Goal: Transaction & Acquisition: Purchase product/service

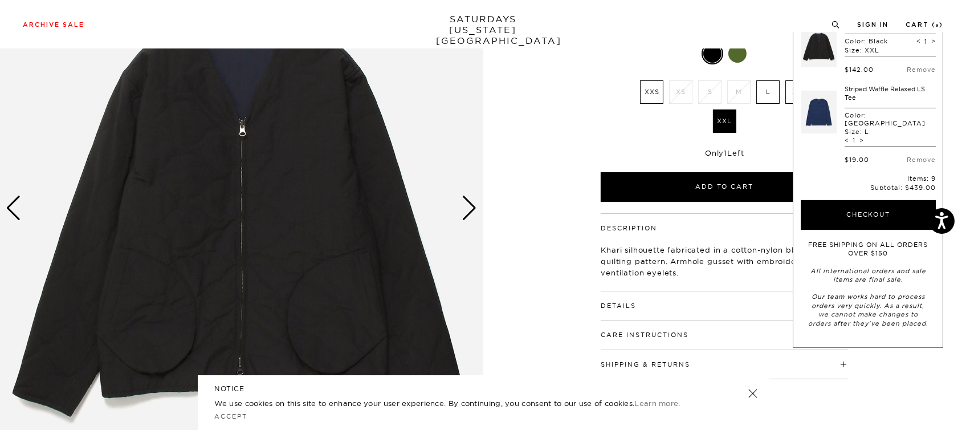
scroll to position [490, 0]
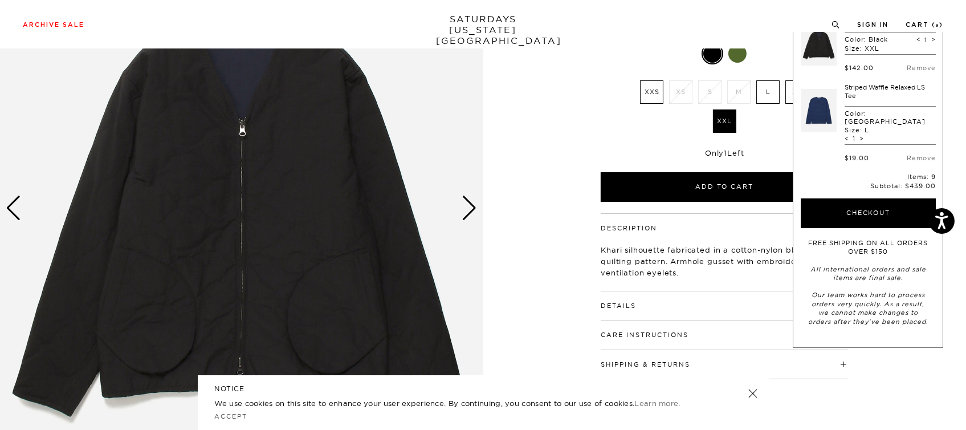
click at [879, 222] on button "Checkout" at bounding box center [868, 213] width 135 height 30
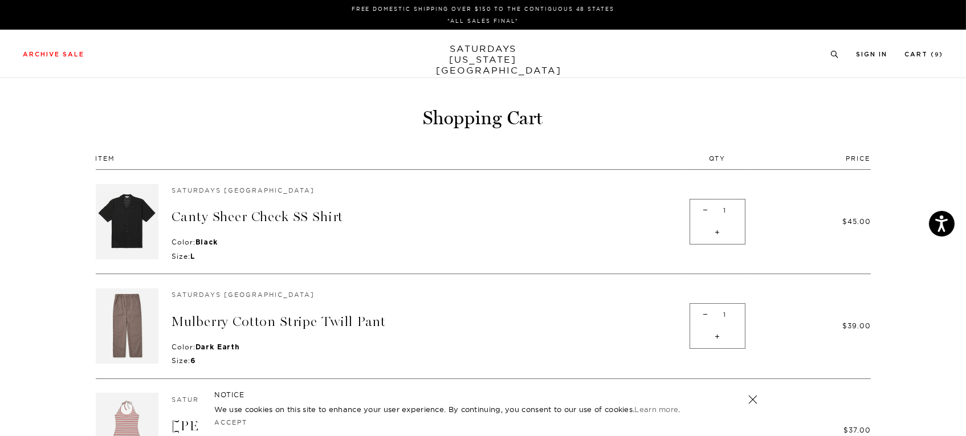
click at [707, 207] on span "-" at bounding box center [704, 210] width 15 height 22
type input "0"
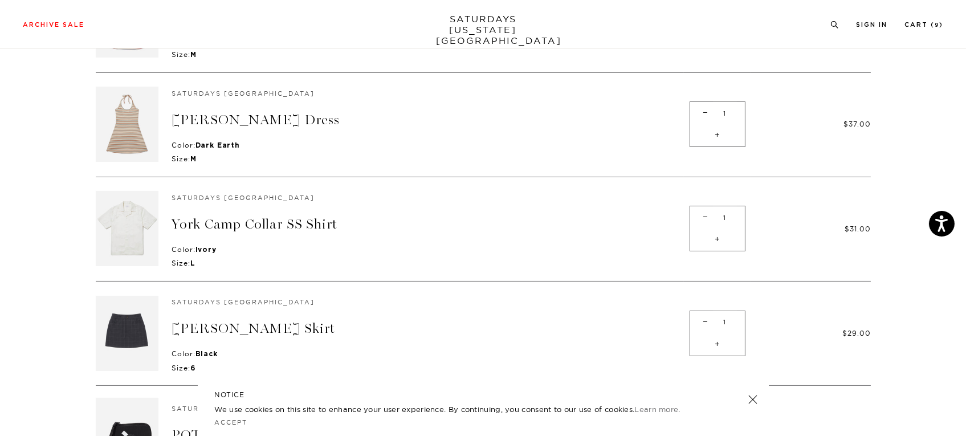
scroll to position [304, 0]
click at [704, 215] on span "-" at bounding box center [704, 220] width 15 height 22
type input "0"
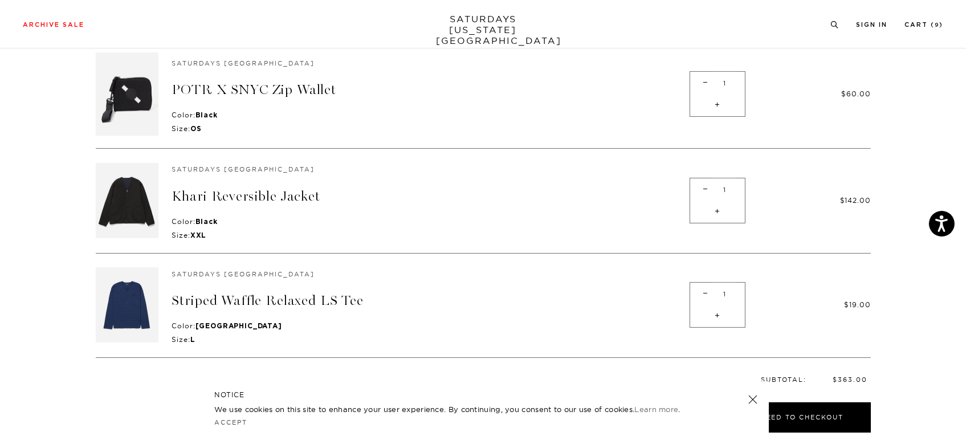
scroll to position [607, 0]
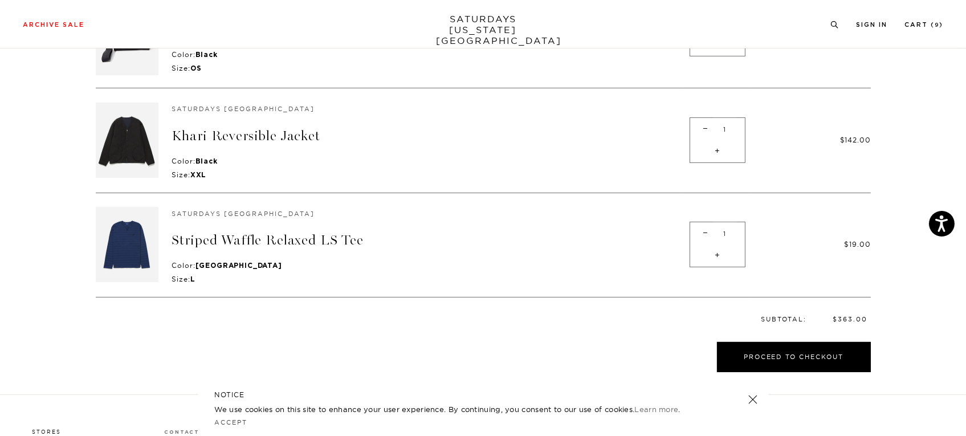
click at [699, 227] on span "-" at bounding box center [704, 233] width 15 height 22
type input "0"
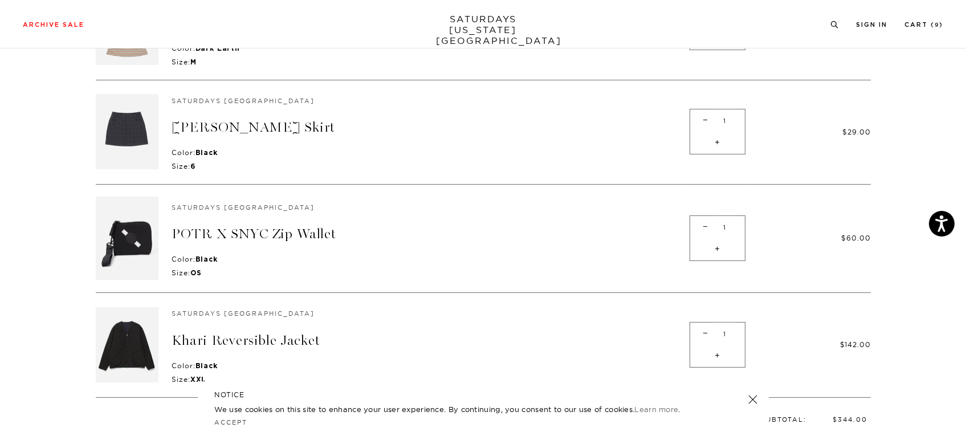
scroll to position [379, 0]
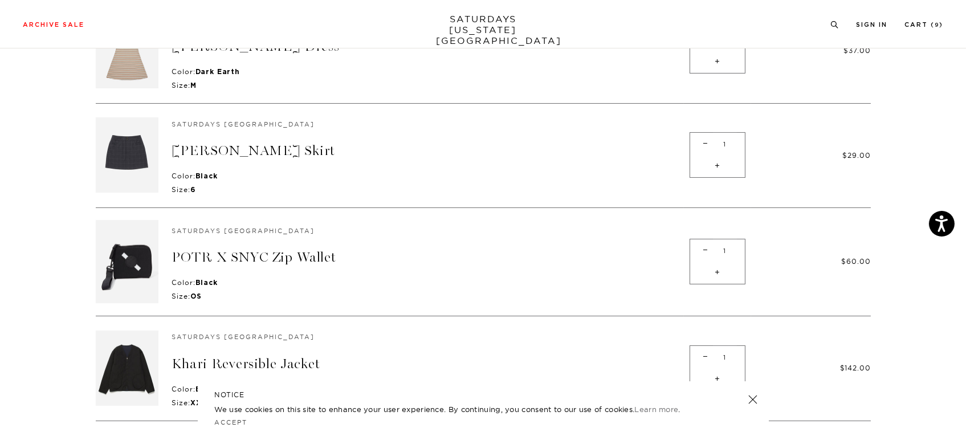
click at [119, 248] on img at bounding box center [127, 262] width 63 height 84
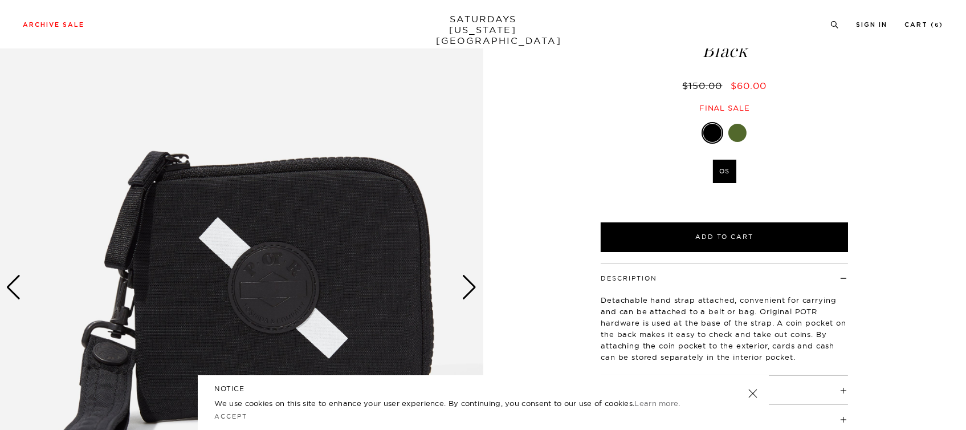
scroll to position [76, 0]
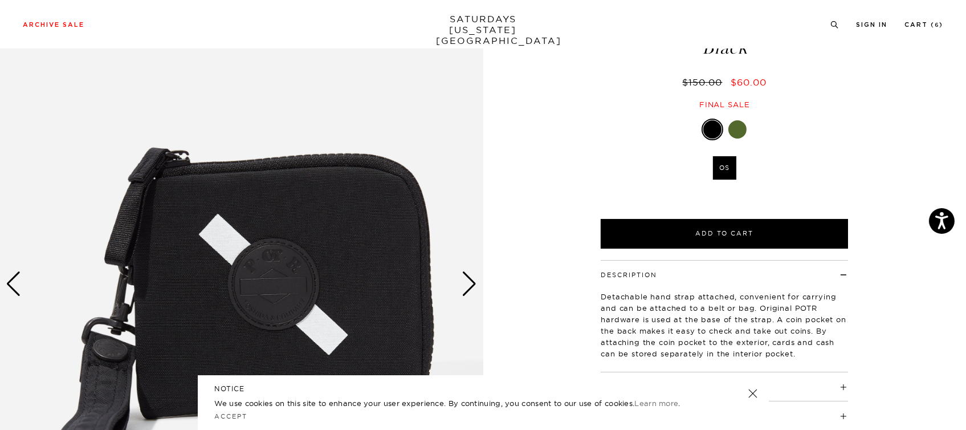
click at [471, 284] on div "Next slide" at bounding box center [469, 283] width 15 height 25
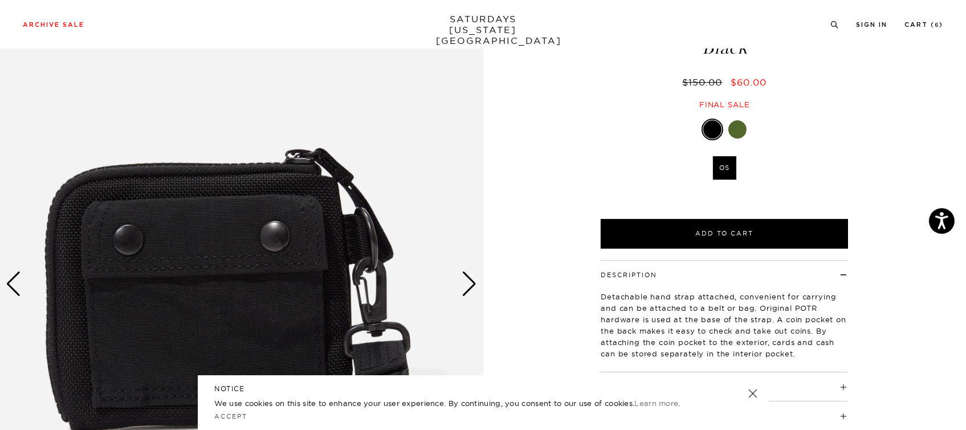
click at [468, 289] on div "Next slide" at bounding box center [469, 283] width 15 height 25
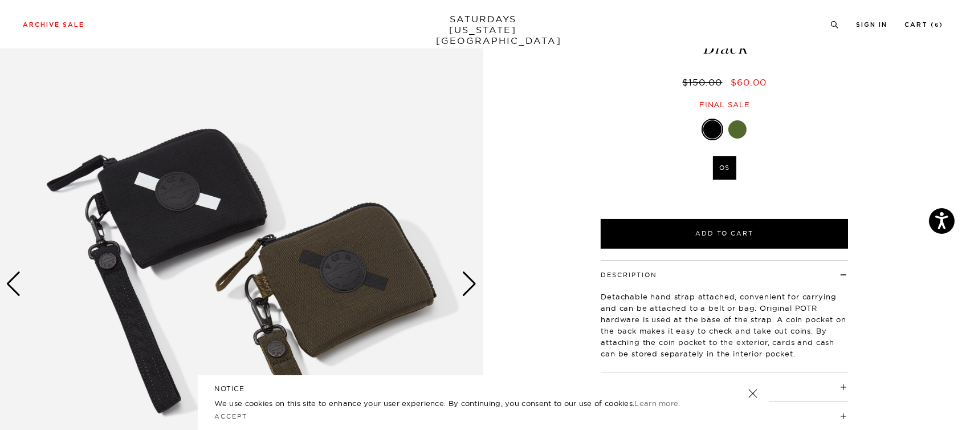
click at [468, 289] on div "Next slide" at bounding box center [469, 283] width 15 height 25
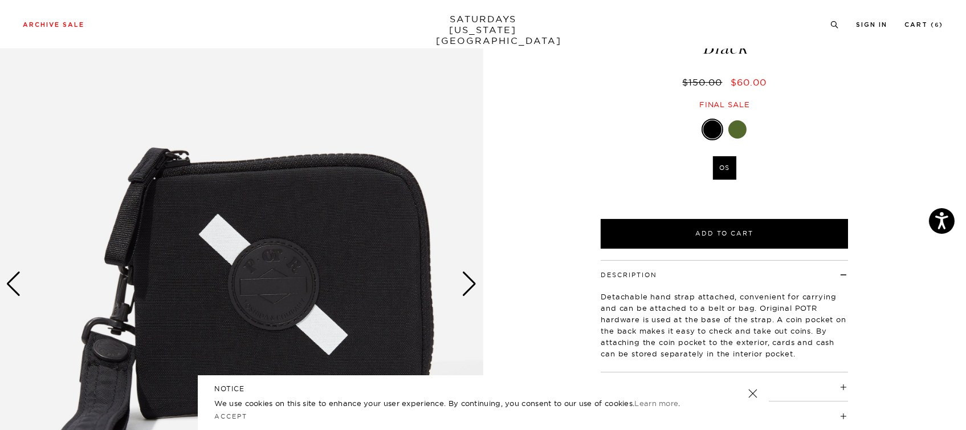
click at [468, 289] on div "Next slide" at bounding box center [469, 283] width 15 height 25
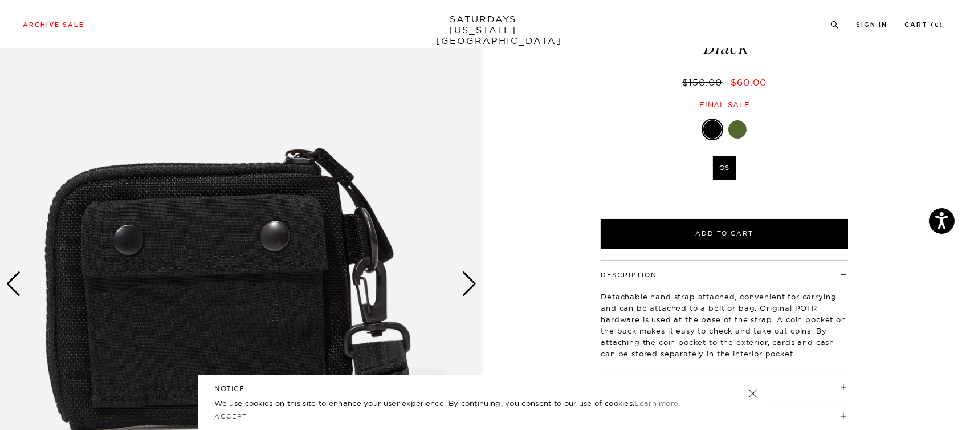
click at [468, 289] on div "Next slide" at bounding box center [469, 283] width 15 height 25
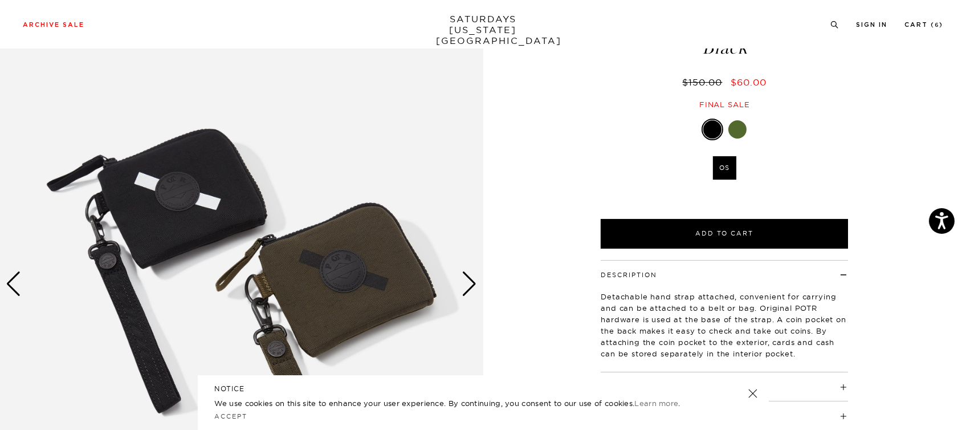
click at [468, 289] on div "Next slide" at bounding box center [469, 283] width 15 height 25
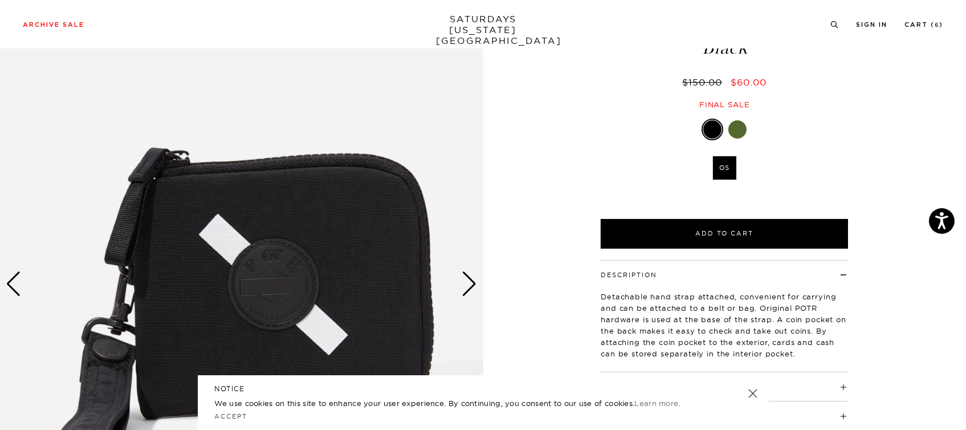
click at [468, 289] on div "Next slide" at bounding box center [469, 283] width 15 height 25
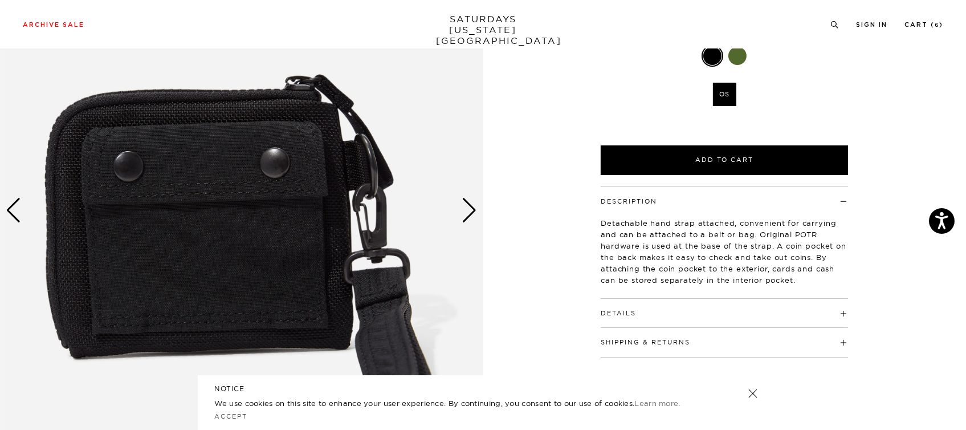
scroll to position [152, 0]
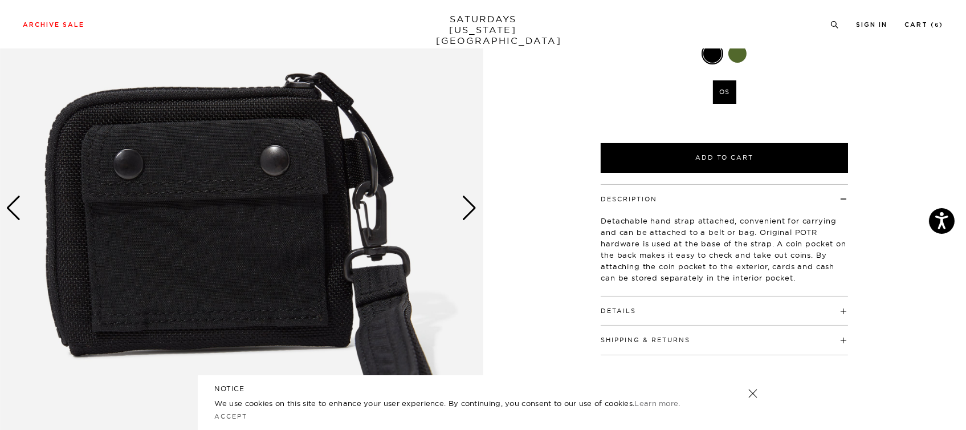
click at [467, 195] on div "Next slide" at bounding box center [469, 207] width 15 height 25
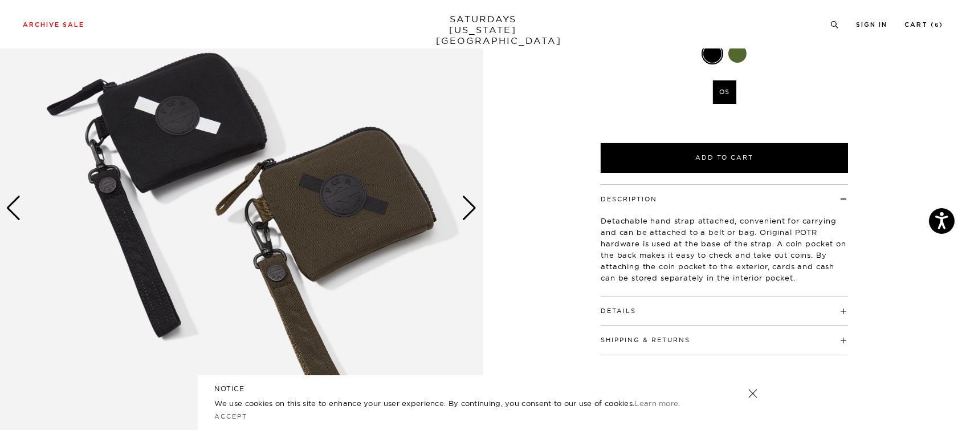
click at [468, 204] on div "Next slide" at bounding box center [469, 207] width 15 height 25
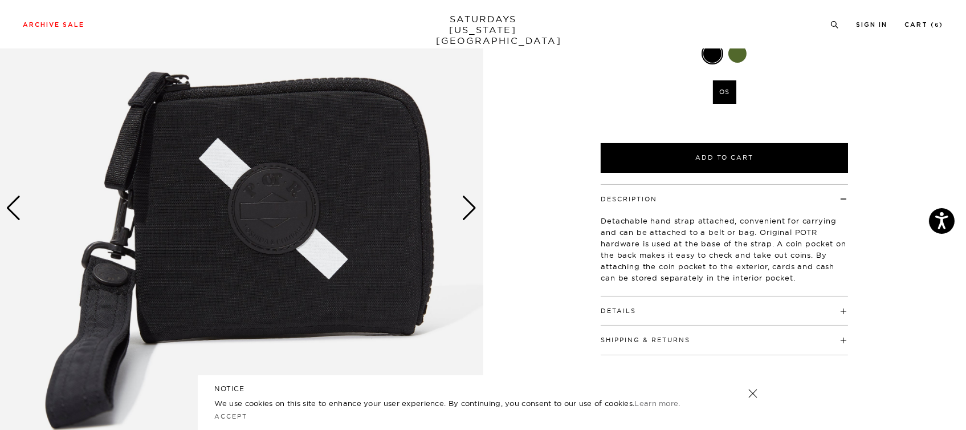
click at [470, 214] on div "Next slide" at bounding box center [469, 207] width 15 height 25
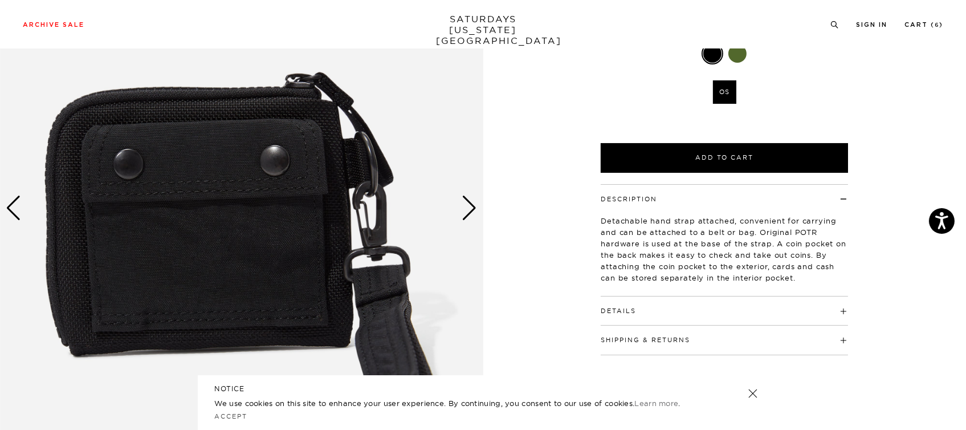
click at [470, 214] on div "Next slide" at bounding box center [469, 207] width 15 height 25
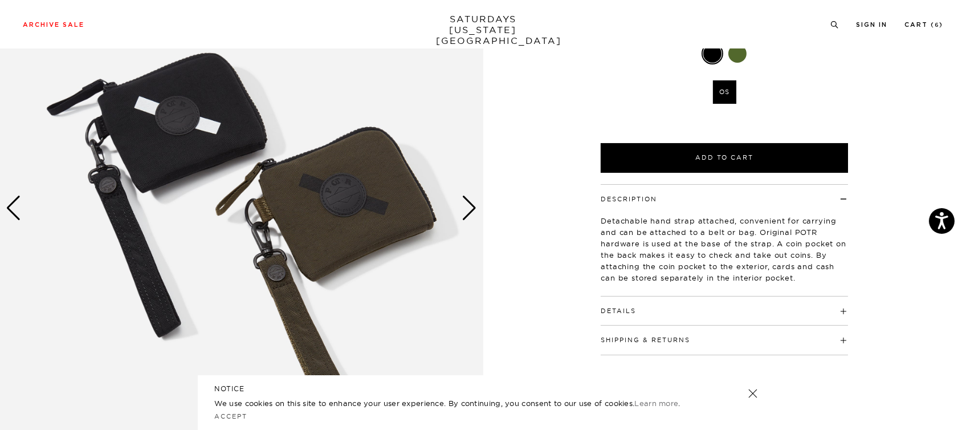
click at [470, 214] on div "Next slide" at bounding box center [469, 207] width 15 height 25
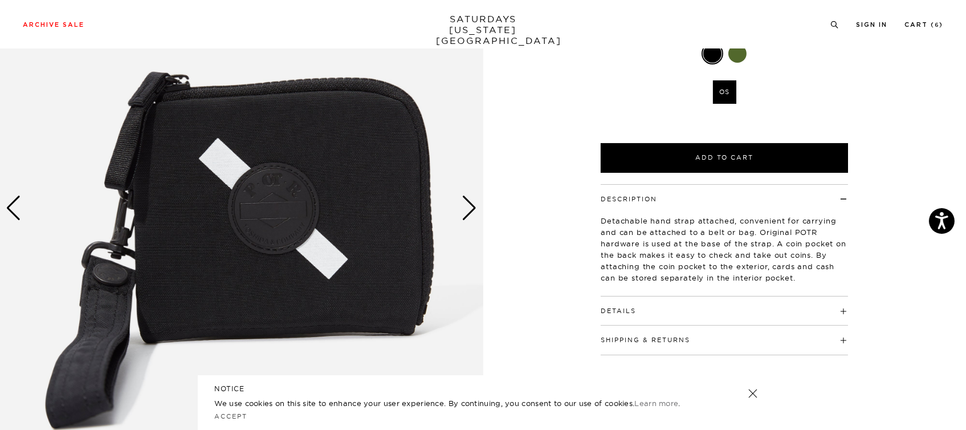
click at [470, 214] on div "Next slide" at bounding box center [469, 207] width 15 height 25
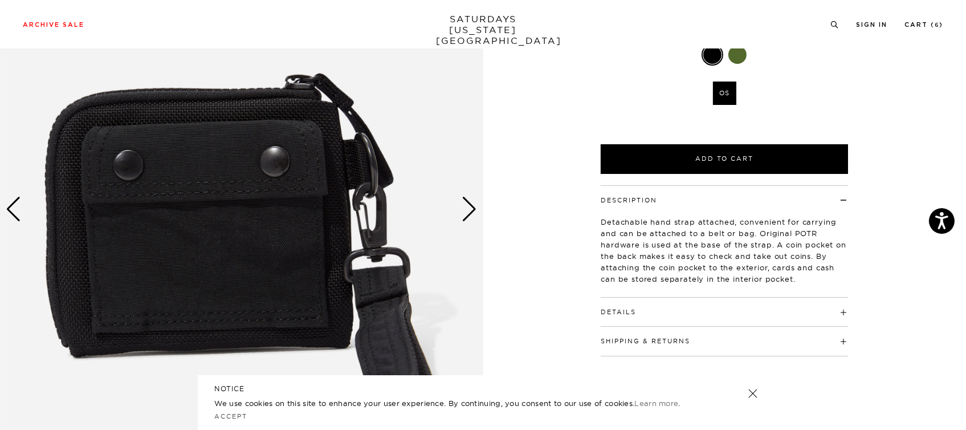
scroll to position [0, 0]
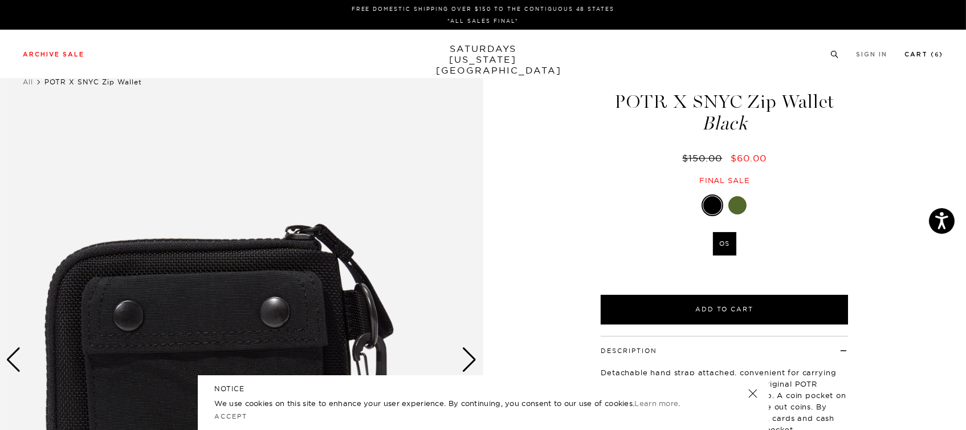
click at [931, 52] on link "Cart ( 6 )" at bounding box center [923, 54] width 39 height 6
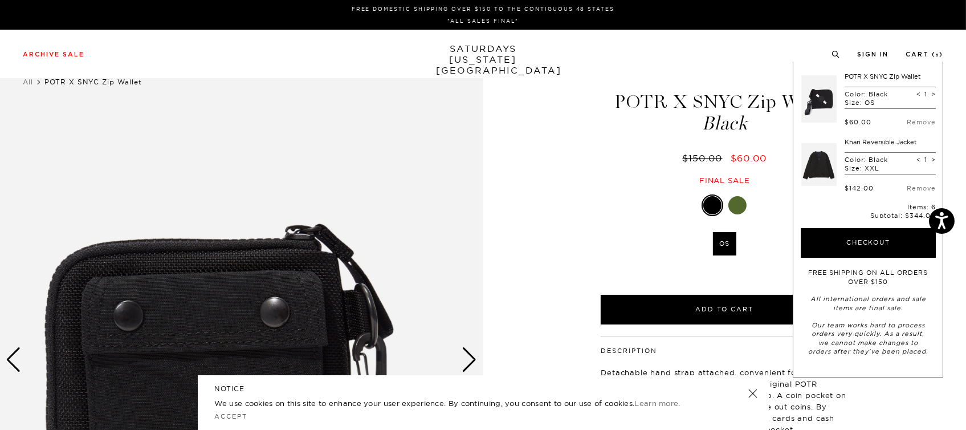
scroll to position [277, 0]
click at [936, 53] on small "6" at bounding box center [937, 55] width 3 height 5
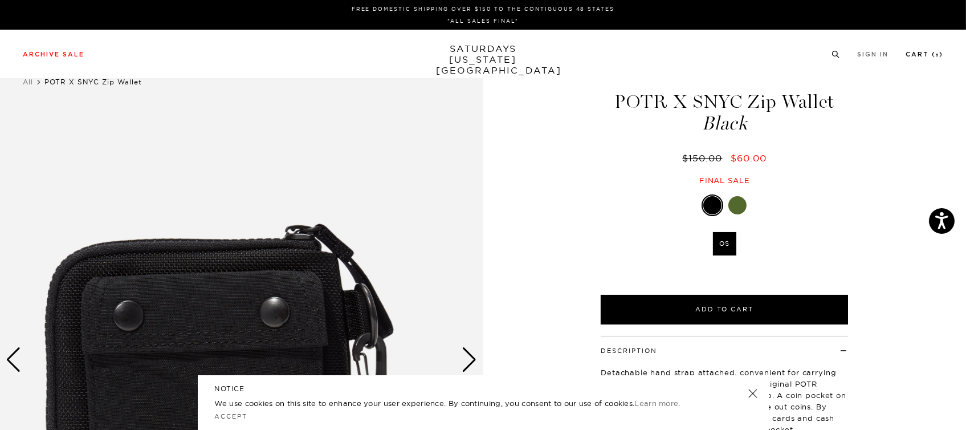
click at [914, 56] on link "Cart ( 6 )" at bounding box center [924, 54] width 38 height 6
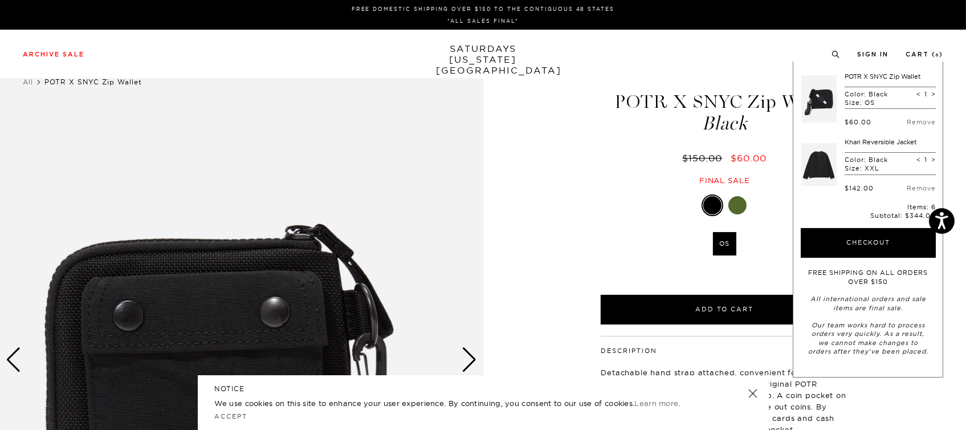
click at [866, 250] on button "Checkout" at bounding box center [868, 243] width 135 height 30
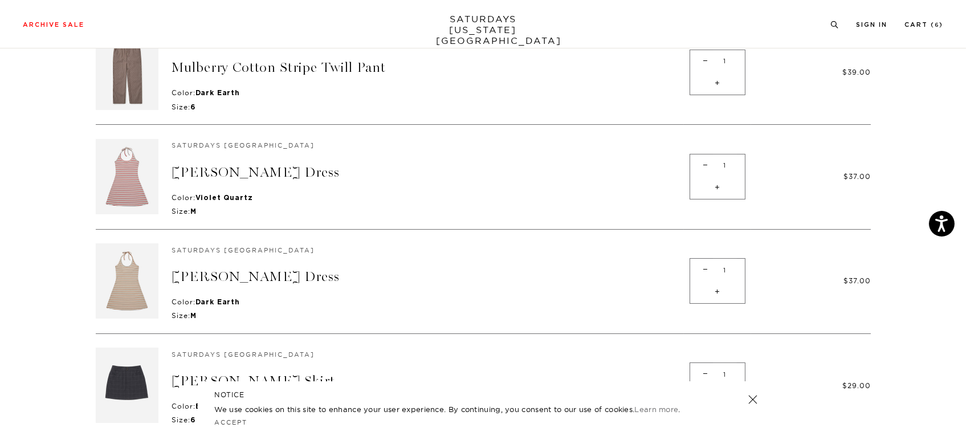
scroll to position [152, 0]
click at [715, 283] on span "+" at bounding box center [716, 290] width 15 height 22
type input "2"
click at [707, 262] on span "-" at bounding box center [704, 267] width 15 height 22
type input "1"
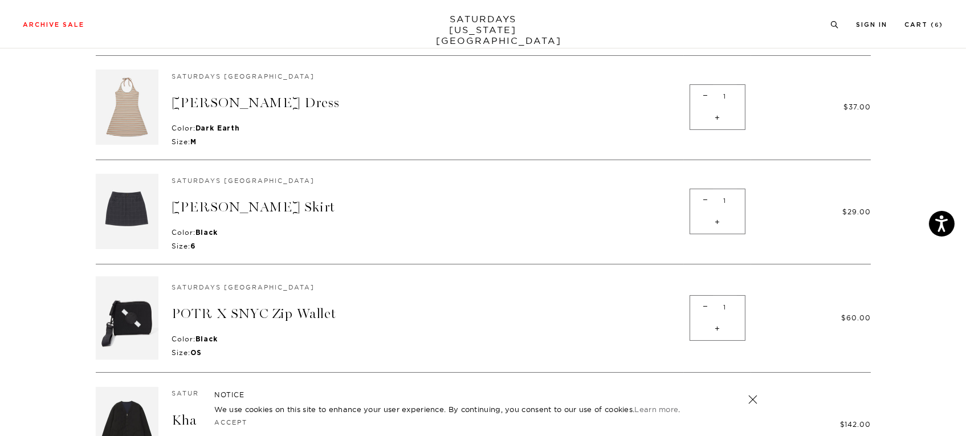
scroll to position [379, 0]
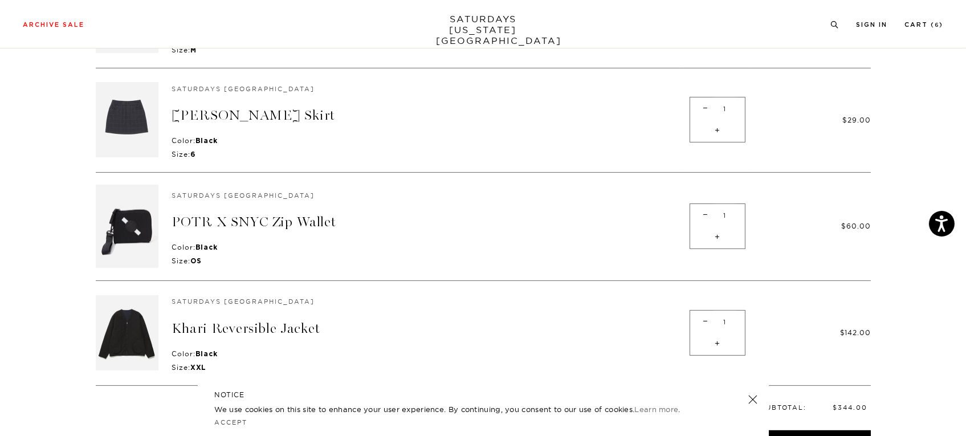
scroll to position [456, 0]
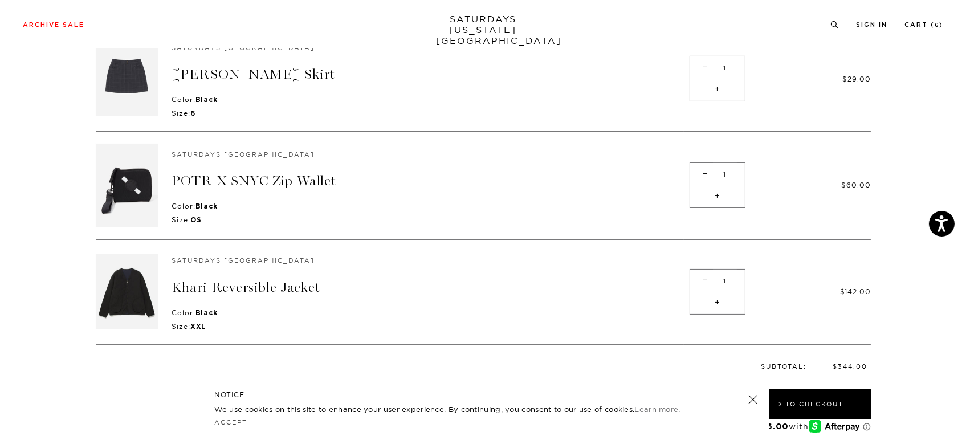
click at [92, 191] on div "Shopping Cart Item Qty Price Saturdays NYC Mulberry Cotton Stripe Twill Pant Co…" at bounding box center [483, 42] width 820 height 828
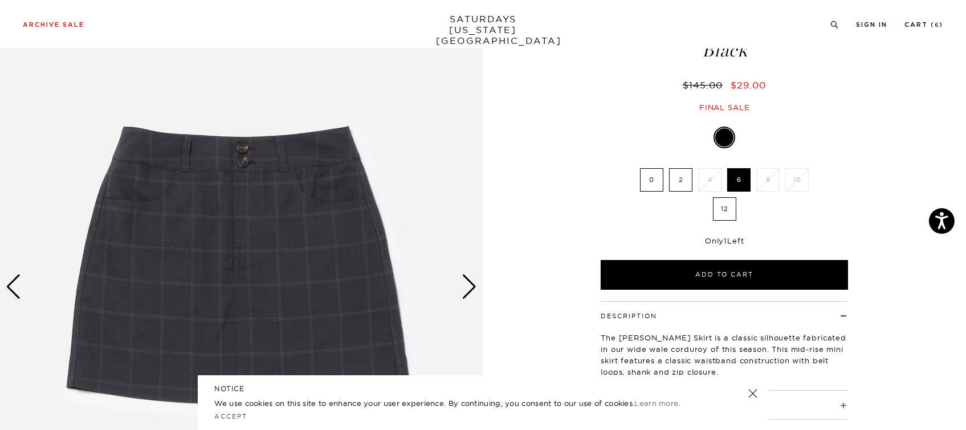
scroll to position [76, 0]
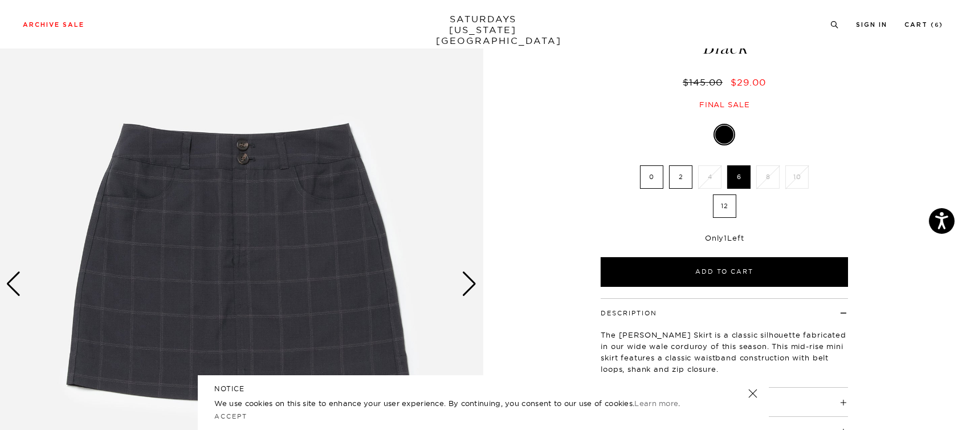
click at [474, 289] on div "Next slide" at bounding box center [469, 283] width 15 height 25
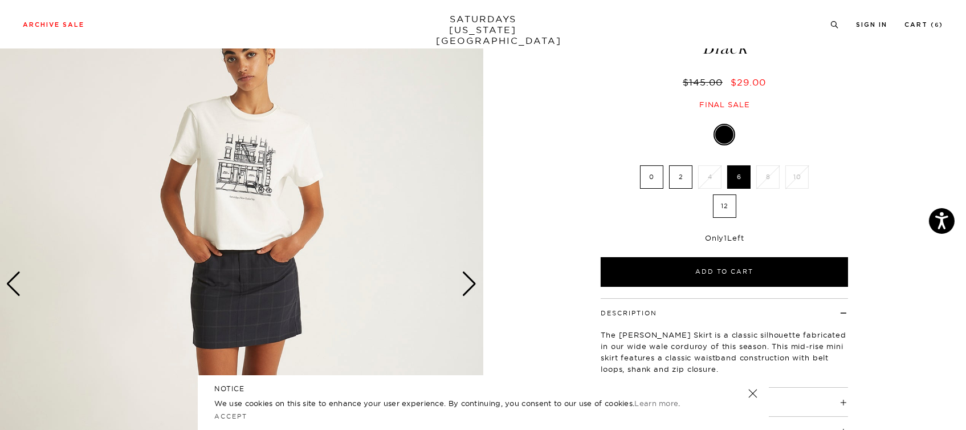
click at [474, 289] on div "Next slide" at bounding box center [469, 283] width 15 height 25
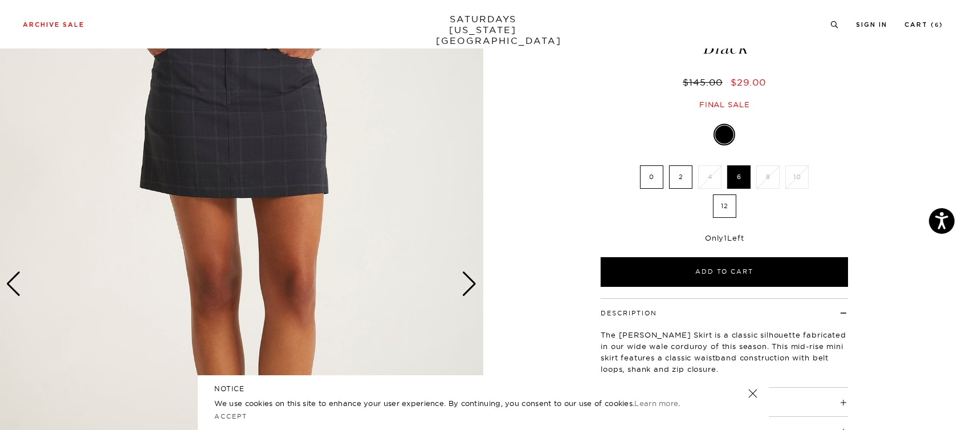
click at [474, 289] on div "Next slide" at bounding box center [469, 283] width 15 height 25
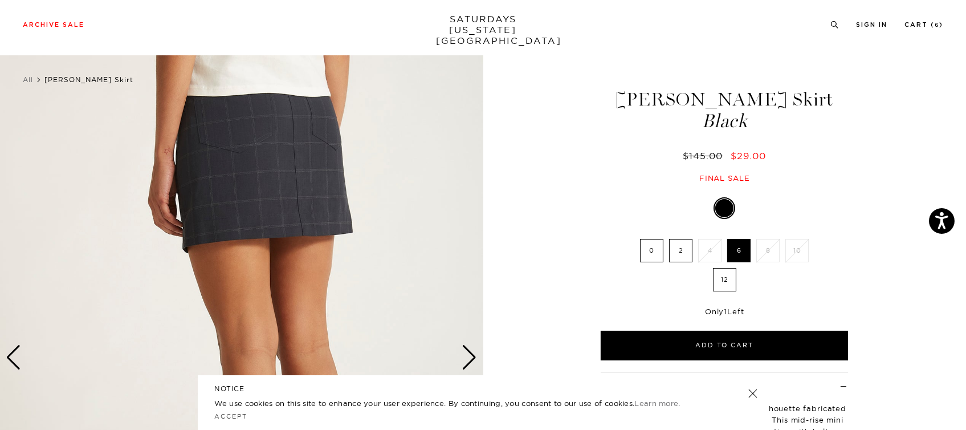
scroll to position [0, 0]
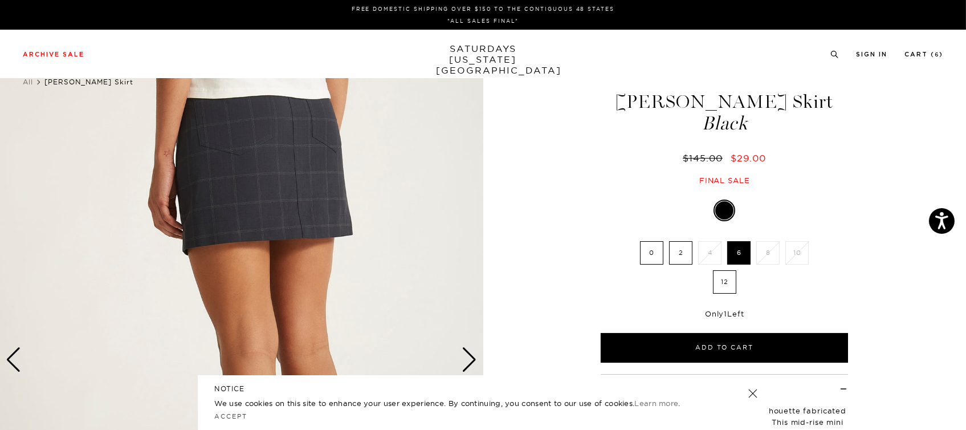
click at [469, 360] on div "Next slide" at bounding box center [469, 359] width 15 height 25
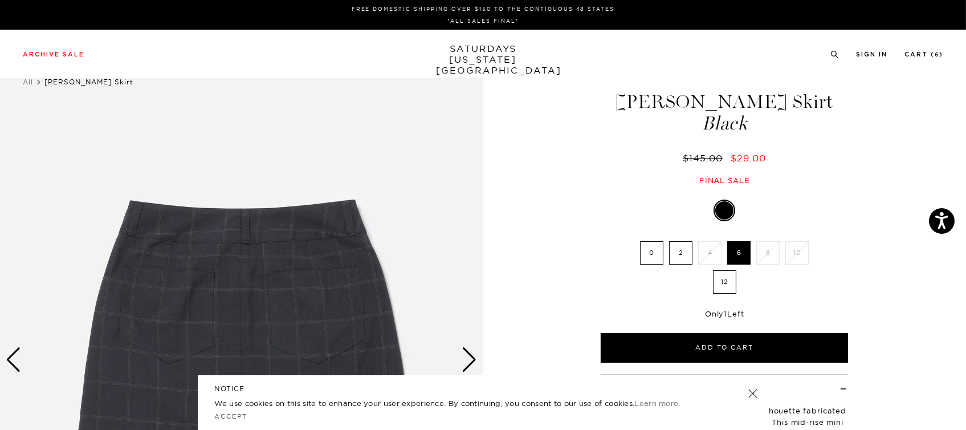
click at [469, 359] on div "Next slide" at bounding box center [469, 359] width 15 height 25
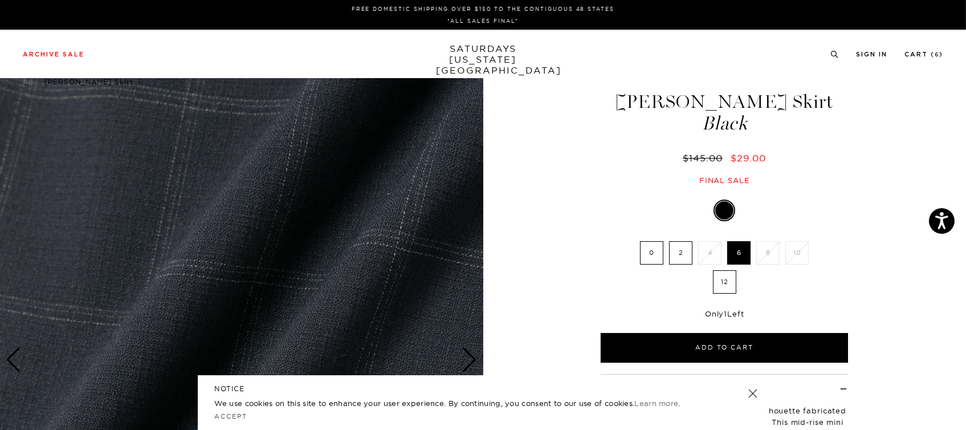
click at [469, 359] on div "Next slide" at bounding box center [469, 359] width 15 height 25
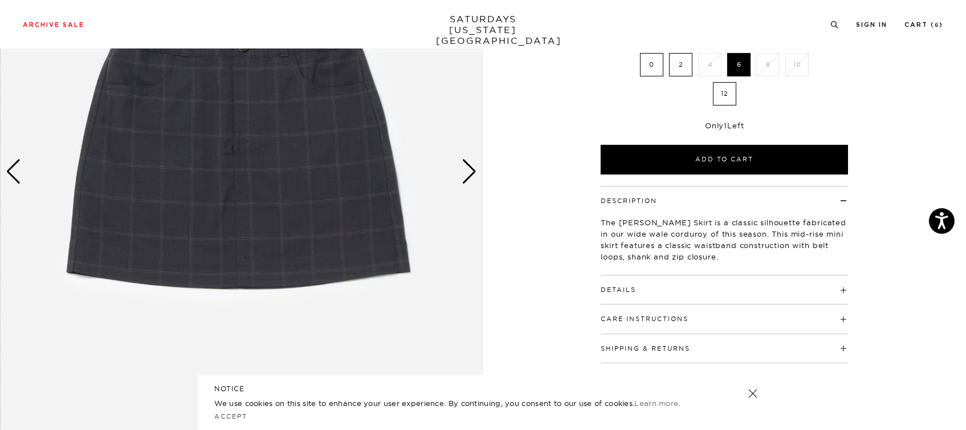
scroll to position [76, 0]
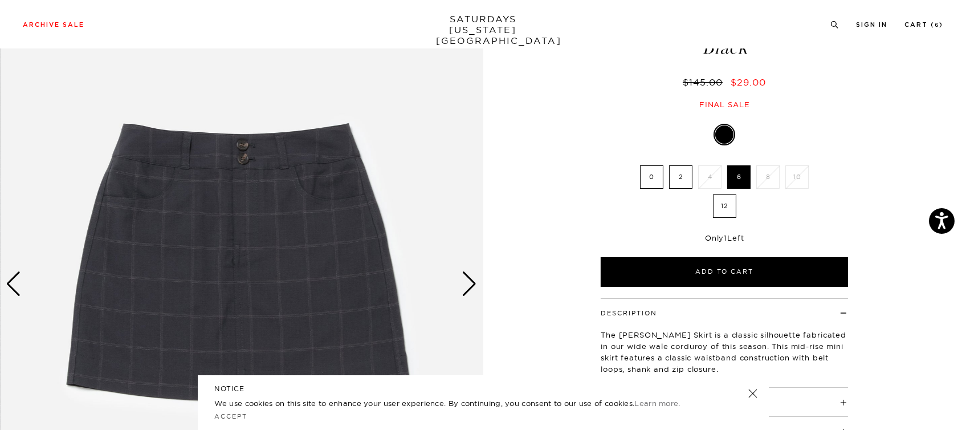
click at [470, 289] on div "Next slide" at bounding box center [469, 283] width 15 height 25
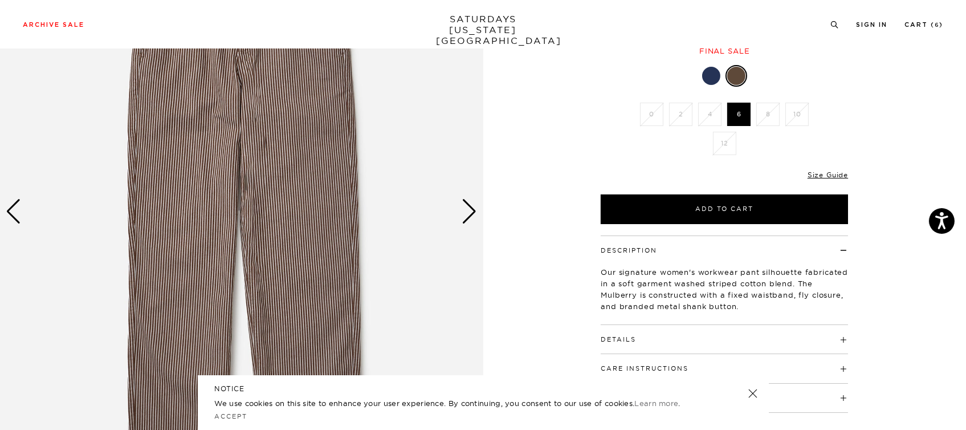
scroll to position [152, 0]
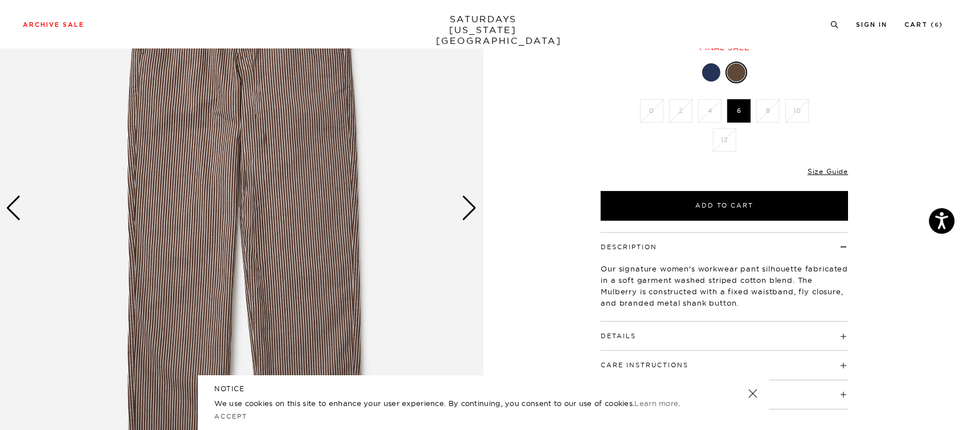
click at [474, 210] on div "Next slide" at bounding box center [469, 207] width 15 height 25
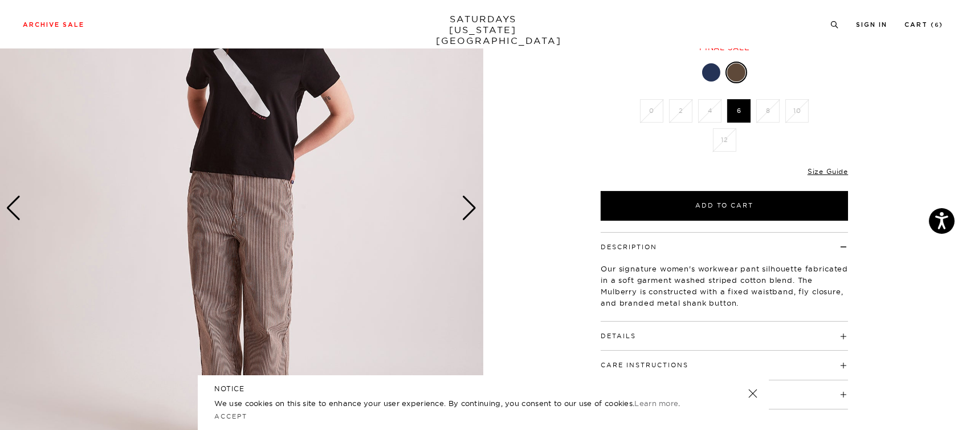
click at [473, 203] on div "Next slide" at bounding box center [469, 207] width 15 height 25
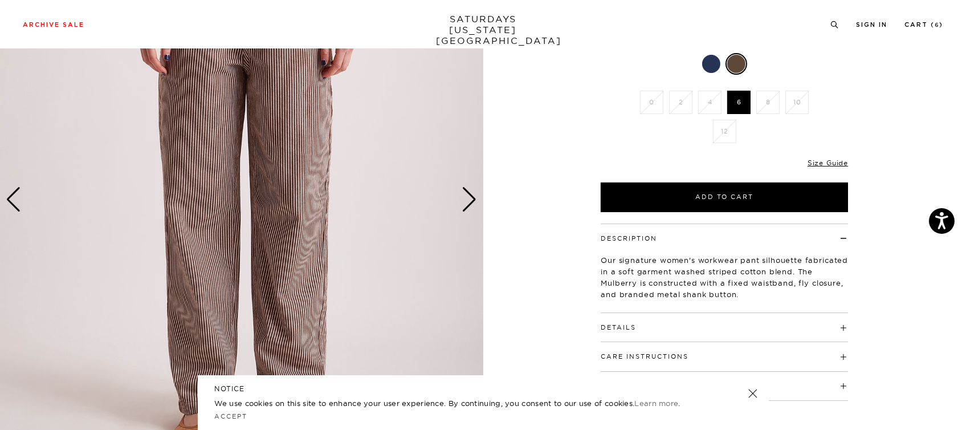
scroll to position [228, 0]
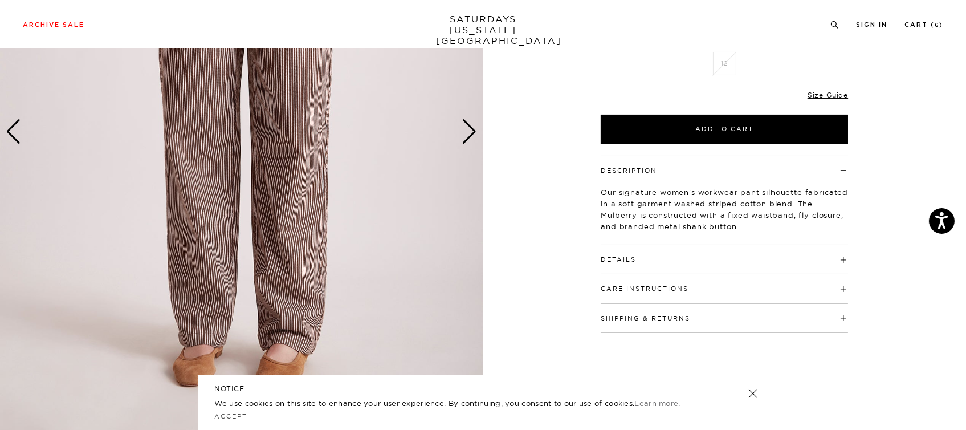
click at [468, 125] on div "Next slide" at bounding box center [469, 131] width 15 height 25
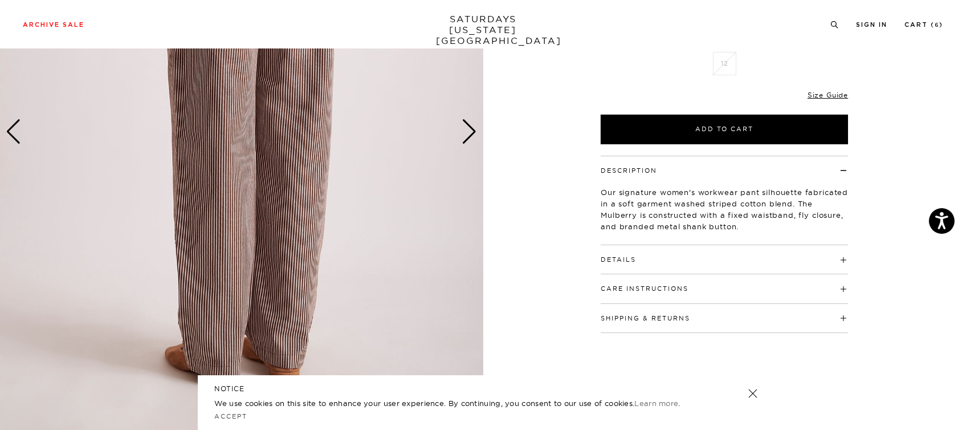
click at [468, 125] on div "Next slide" at bounding box center [469, 131] width 15 height 25
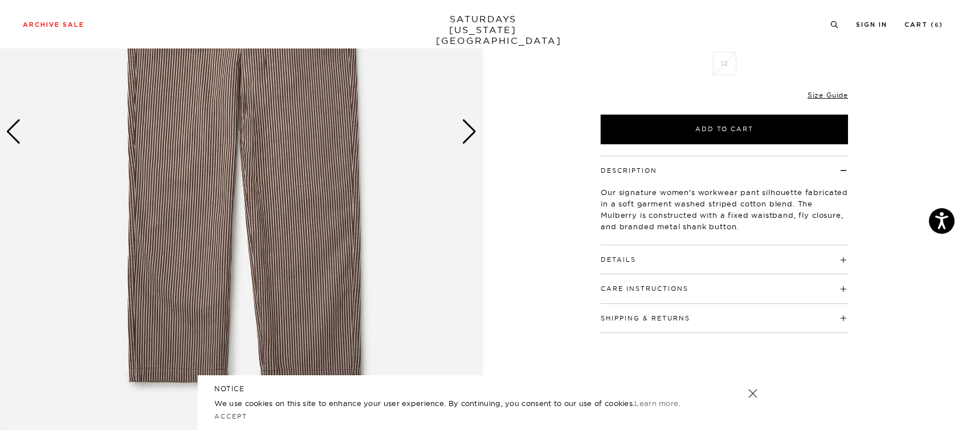
click at [468, 125] on div "Next slide" at bounding box center [469, 131] width 15 height 25
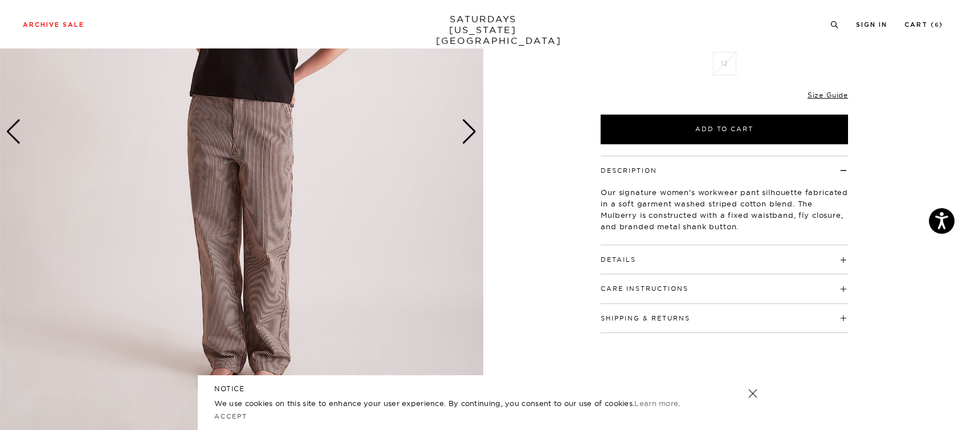
click at [467, 135] on div "Next slide" at bounding box center [469, 131] width 15 height 25
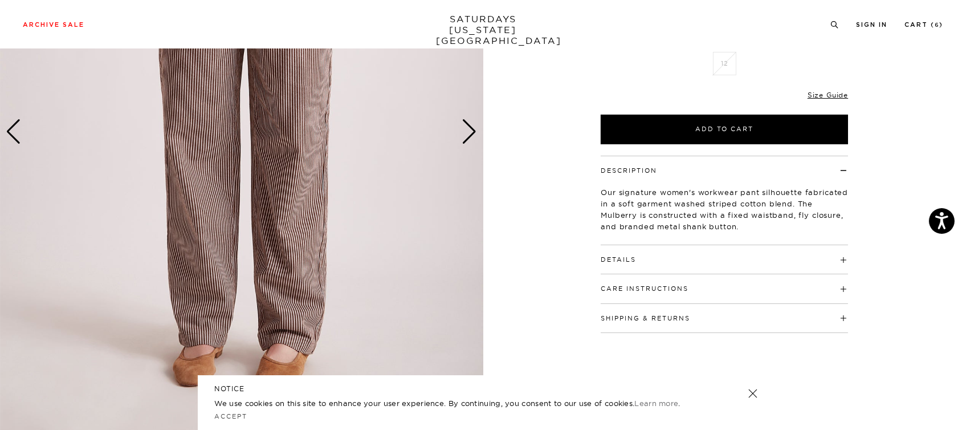
click at [467, 135] on div "Next slide" at bounding box center [469, 131] width 15 height 25
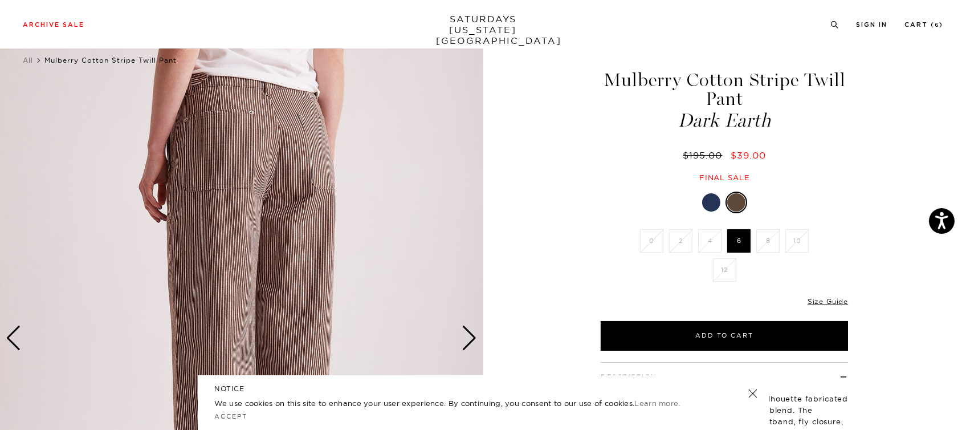
scroll to position [0, 0]
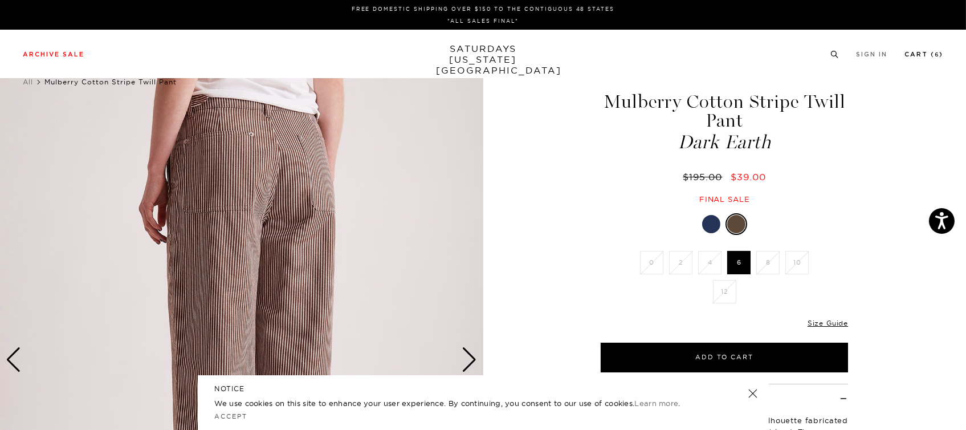
click at [914, 52] on link "Cart ( 6 )" at bounding box center [923, 54] width 39 height 6
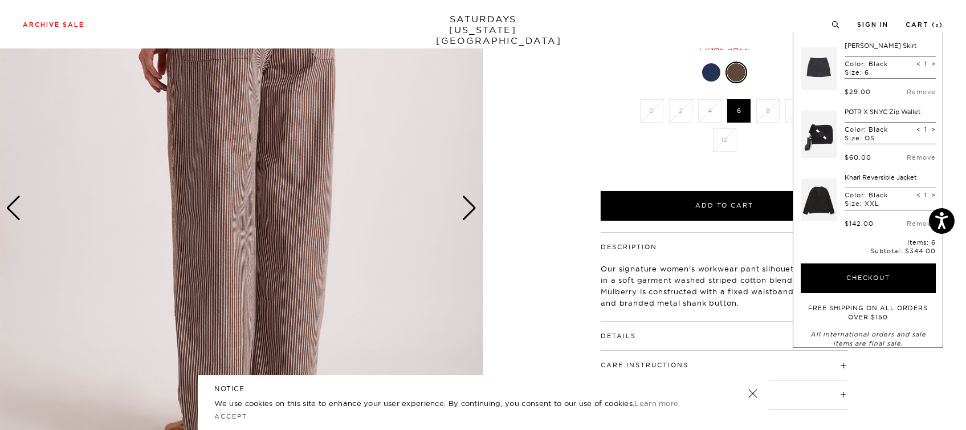
scroll to position [201, 0]
click at [822, 213] on link at bounding box center [818, 202] width 35 height 54
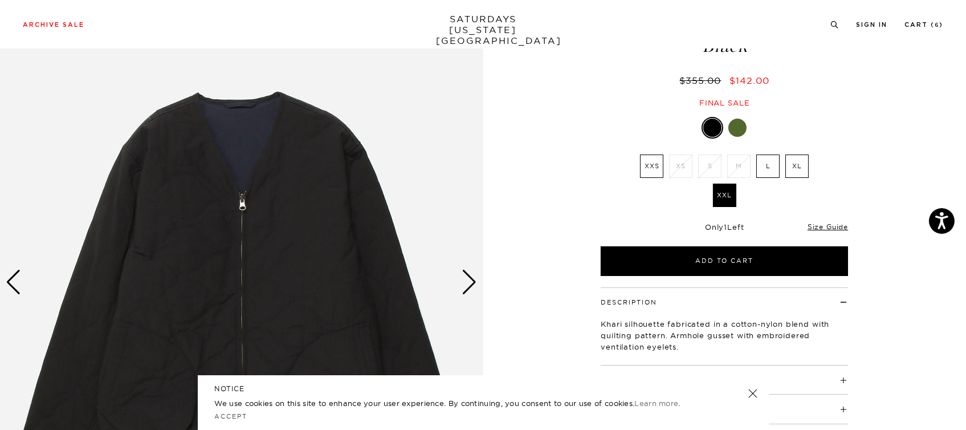
scroll to position [76, 0]
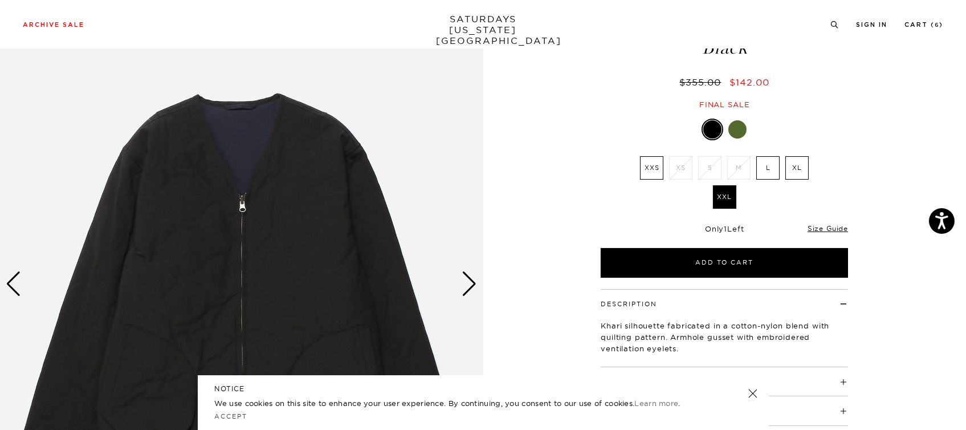
click at [822, 228] on link "Size Guide" at bounding box center [827, 228] width 40 height 9
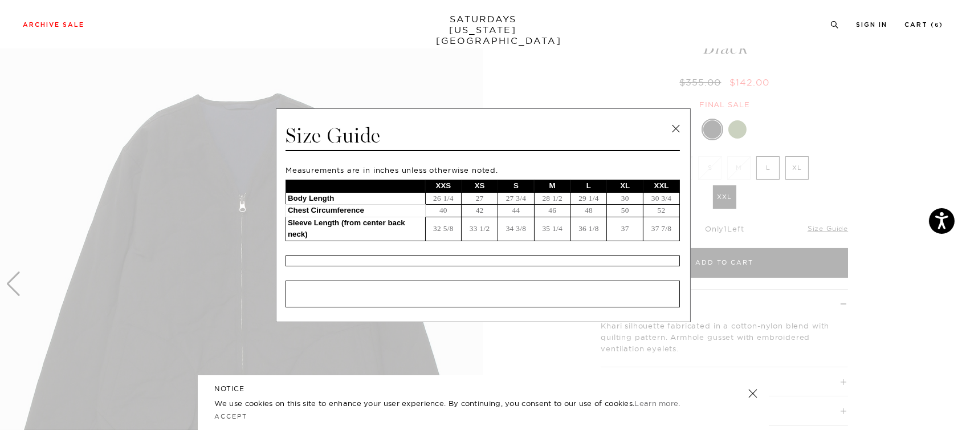
click at [672, 128] on link at bounding box center [675, 128] width 17 height 17
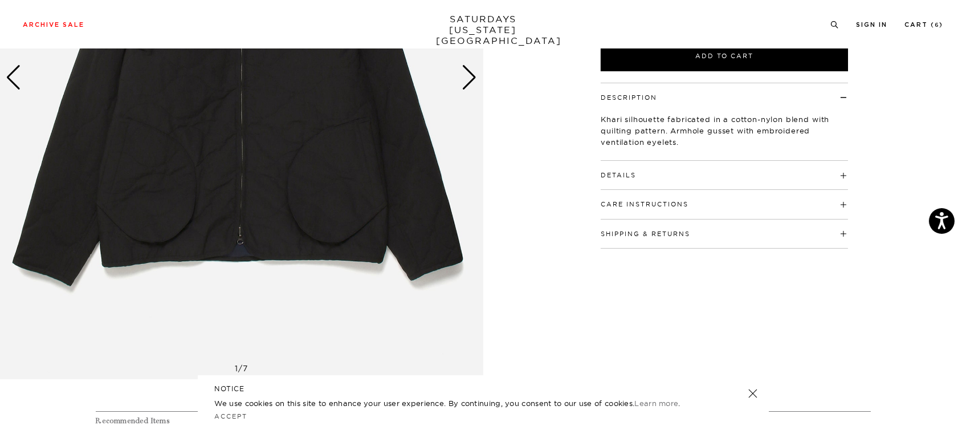
scroll to position [228, 0]
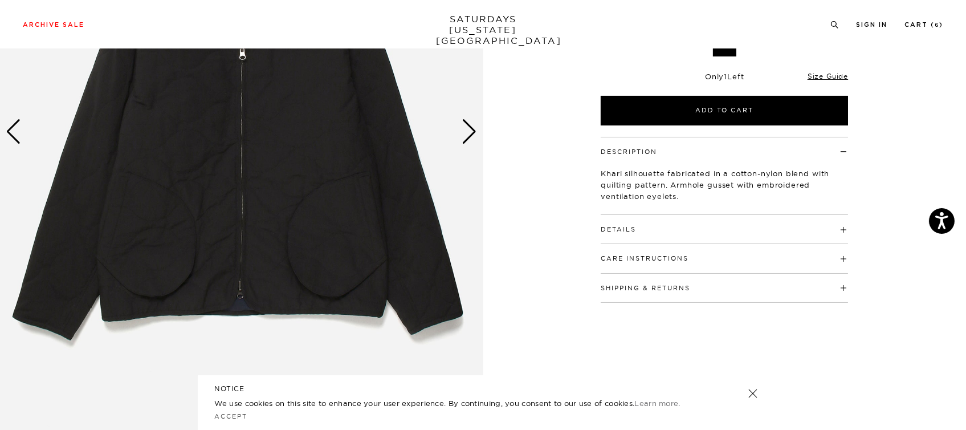
click at [471, 148] on img at bounding box center [241, 131] width 483 height 603
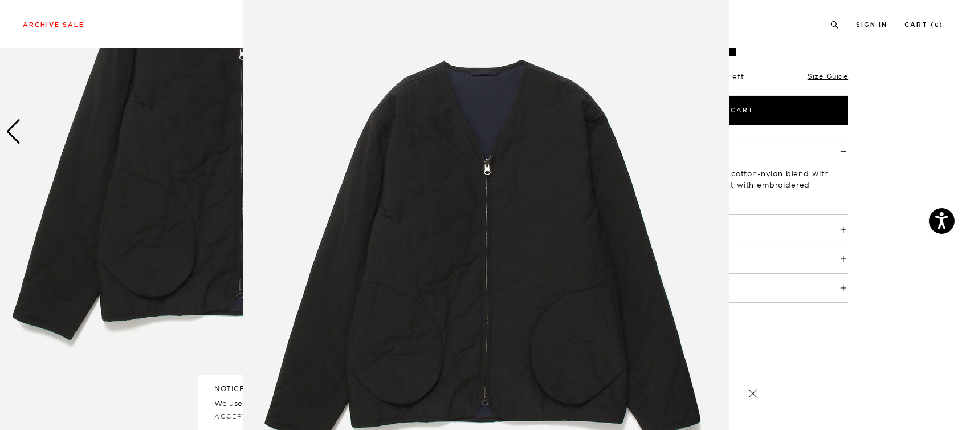
scroll to position [0, 0]
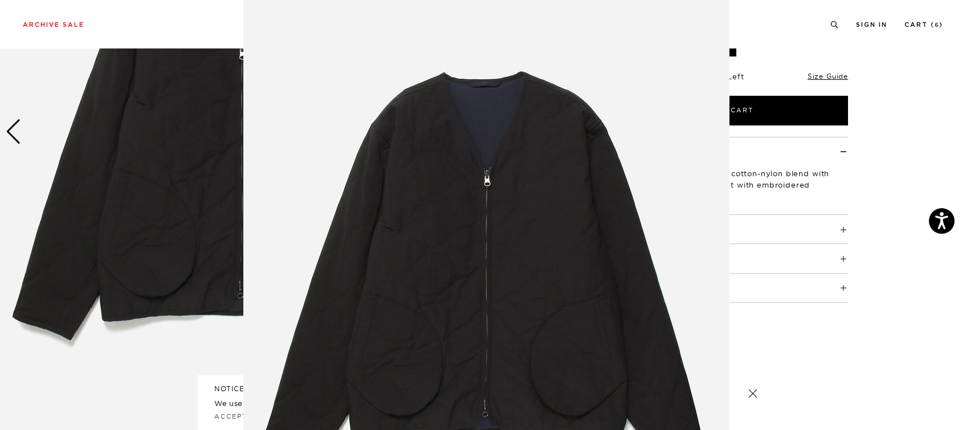
click at [48, 120] on figure at bounding box center [483, 215] width 966 height 430
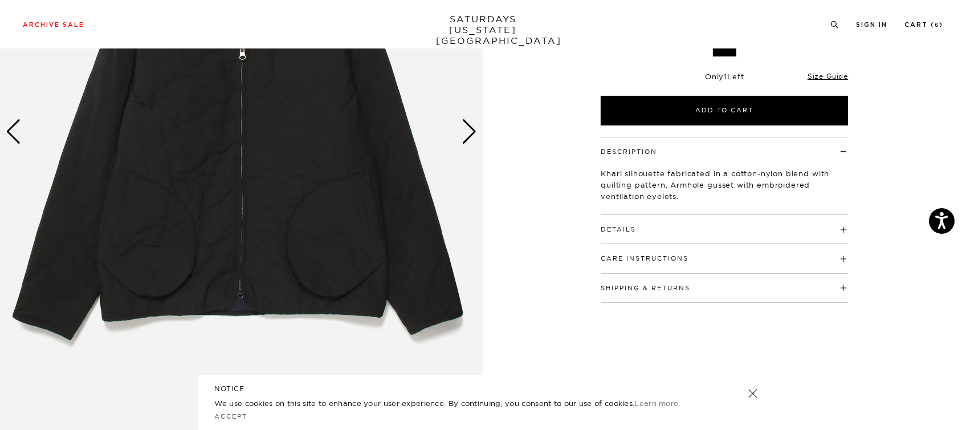
click at [23, 128] on img at bounding box center [241, 131] width 483 height 603
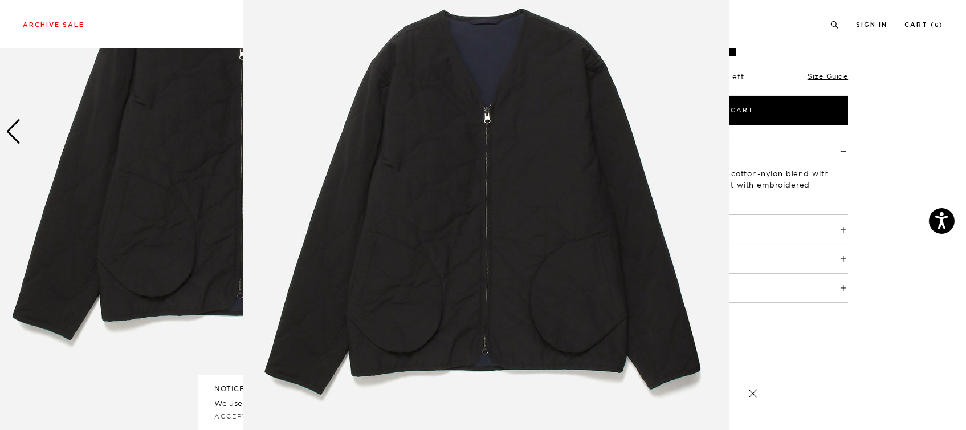
scroll to position [100, 0]
click at [931, 295] on figure at bounding box center [483, 215] width 966 height 430
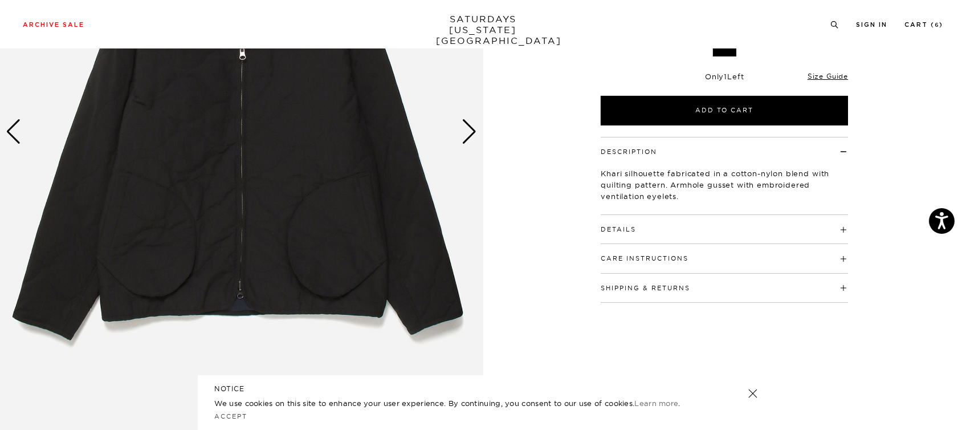
click at [469, 132] on div "Next slide" at bounding box center [469, 131] width 15 height 25
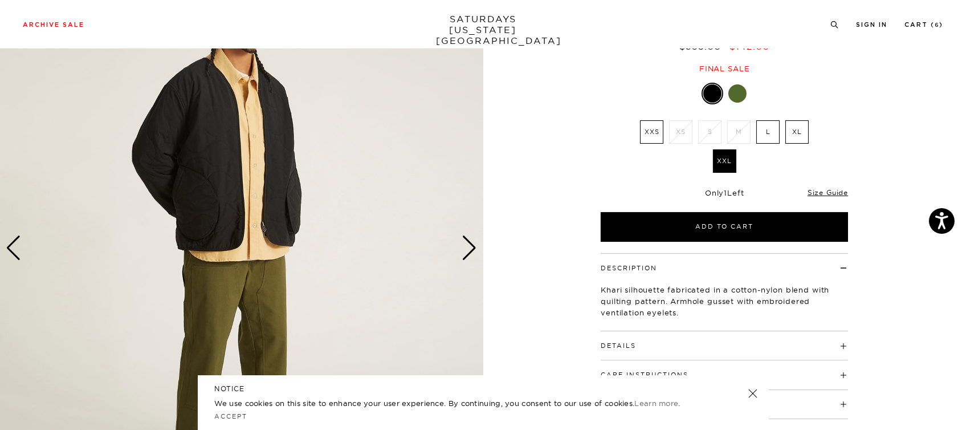
scroll to position [76, 0]
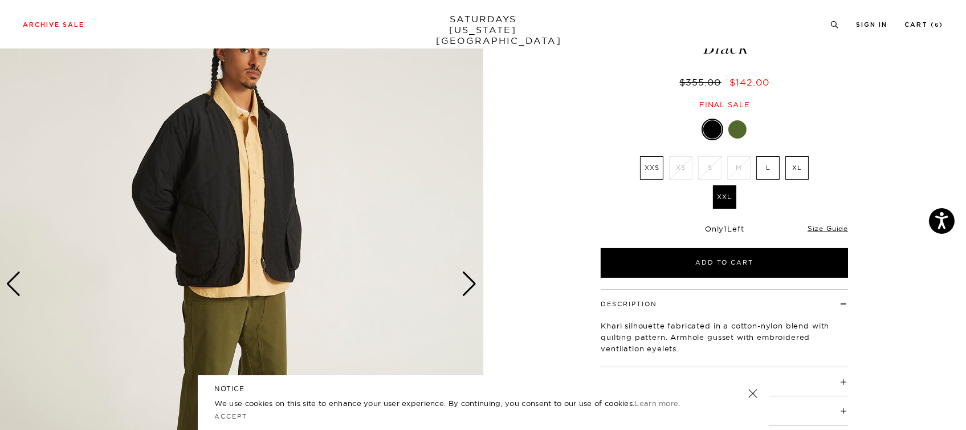
click at [469, 276] on div "Next slide" at bounding box center [469, 283] width 15 height 25
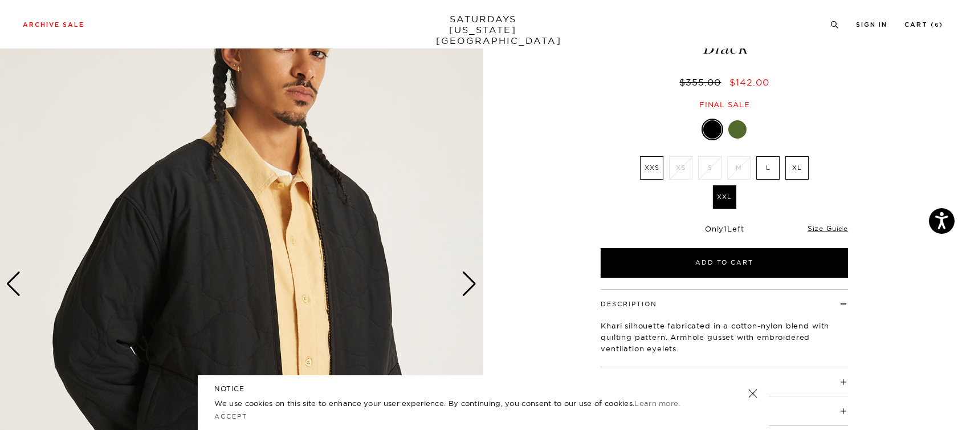
click at [469, 276] on div "Next slide" at bounding box center [469, 283] width 15 height 25
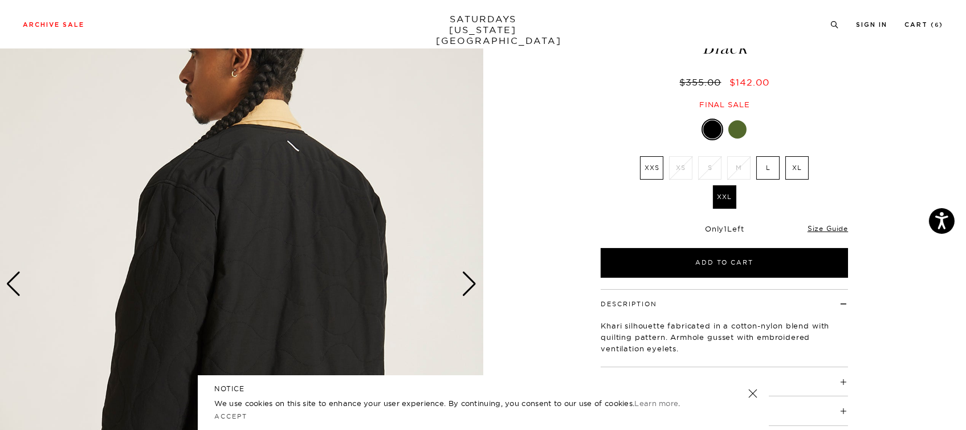
click at [469, 276] on div "Next slide" at bounding box center [469, 283] width 15 height 25
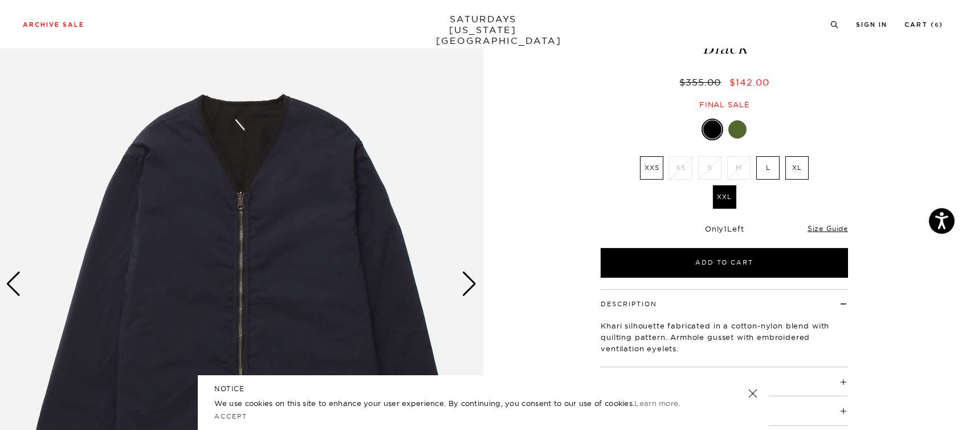
click at [469, 276] on div "Next slide" at bounding box center [469, 283] width 15 height 25
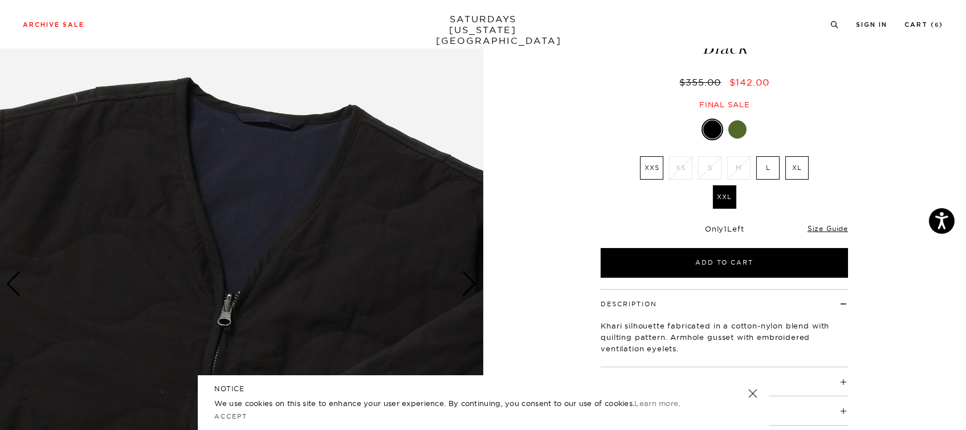
click at [469, 276] on div "Next slide" at bounding box center [469, 283] width 15 height 25
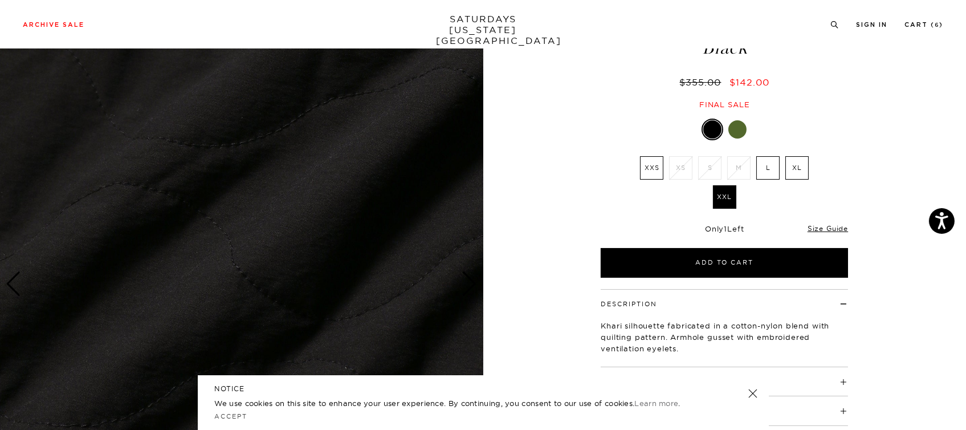
click at [469, 276] on div "Next slide" at bounding box center [469, 283] width 15 height 25
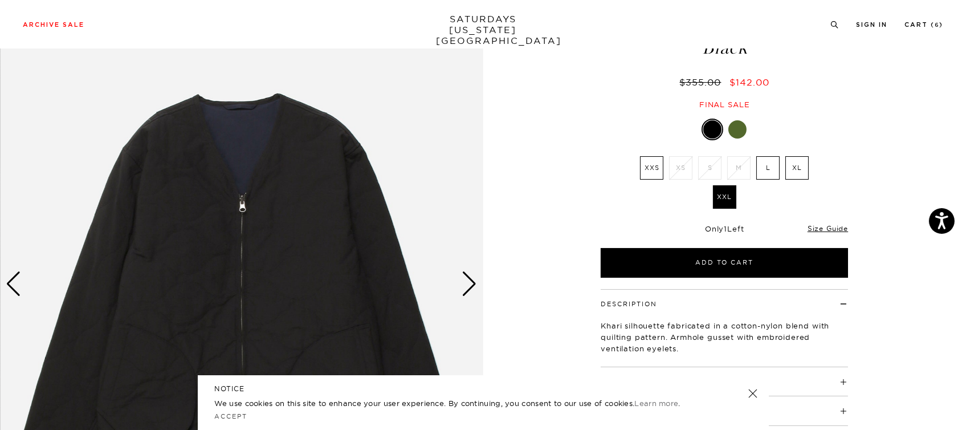
click at [469, 276] on div "Next slide" at bounding box center [469, 283] width 15 height 25
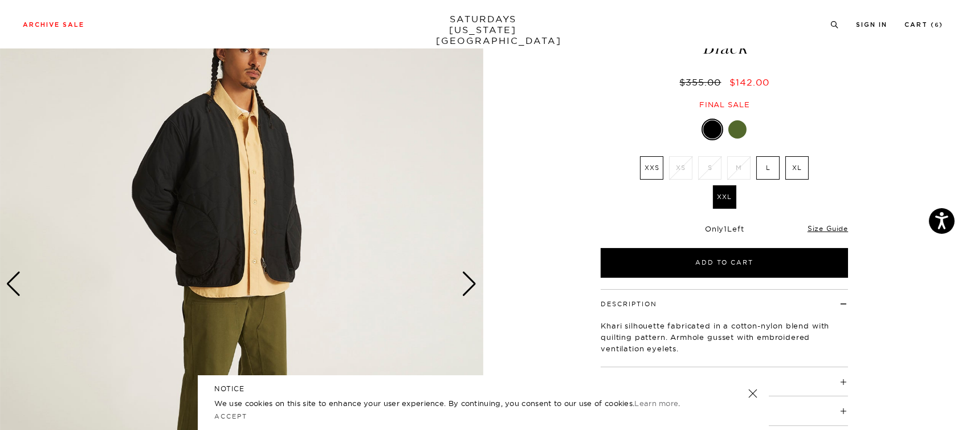
click at [469, 276] on div "Next slide" at bounding box center [469, 283] width 15 height 25
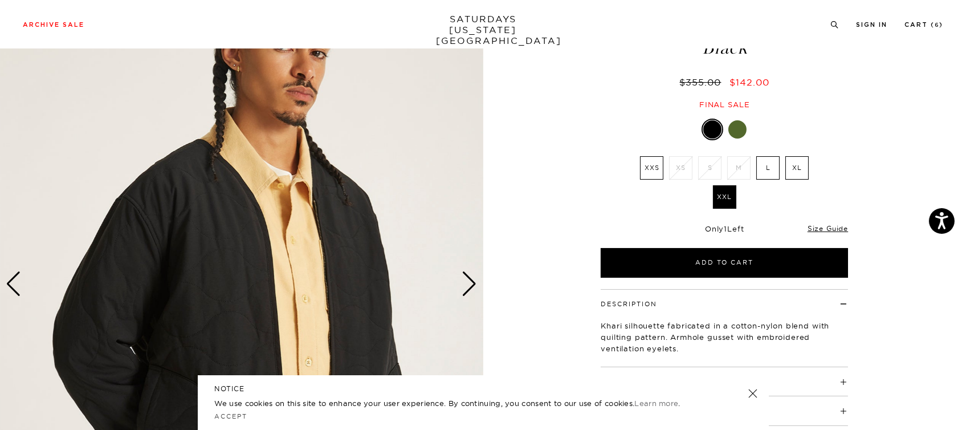
click at [469, 276] on div "Next slide" at bounding box center [469, 283] width 15 height 25
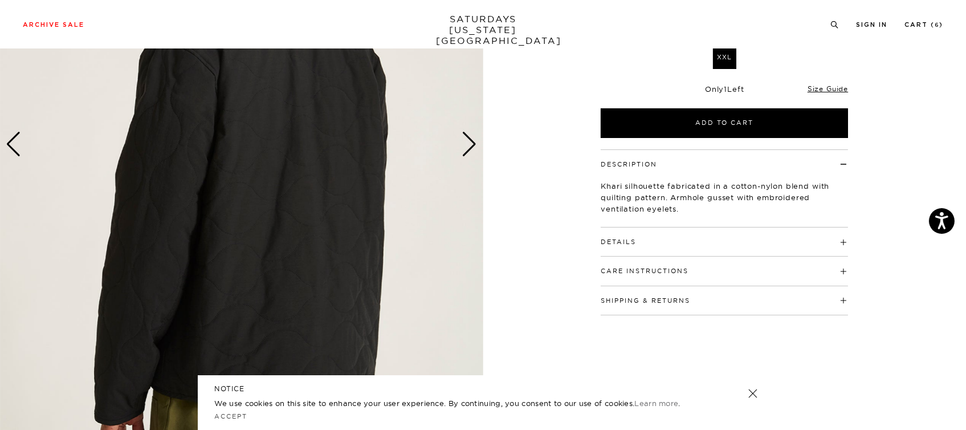
scroll to position [228, 0]
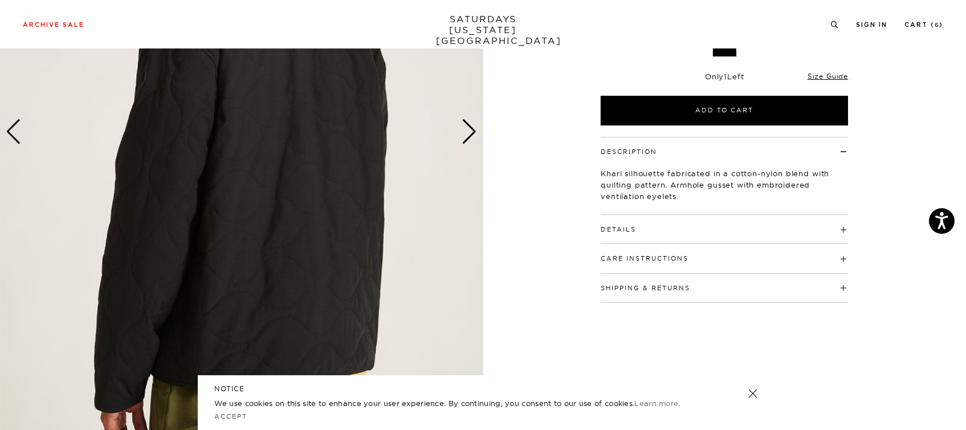
click at [758, 222] on h4 "Details" at bounding box center [724, 224] width 247 height 19
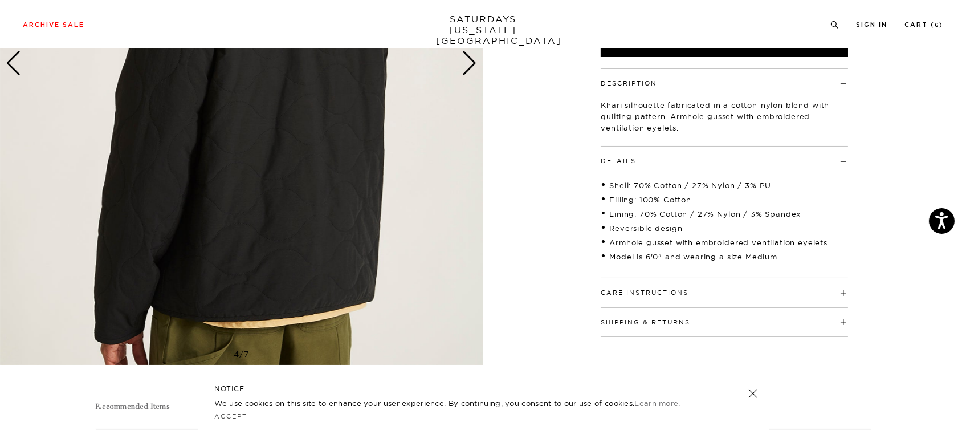
scroll to position [304, 0]
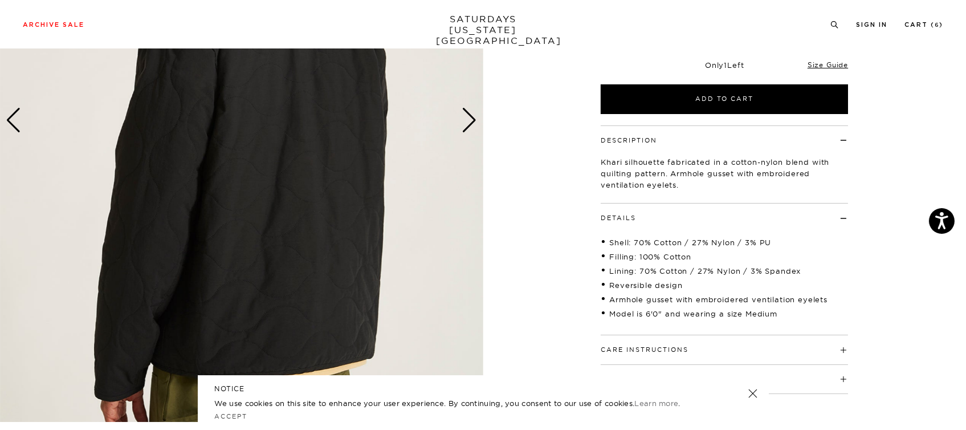
click at [740, 281] on div "Description Khari silhouette fabricated in a cotton-nylon blend with quilting p…" at bounding box center [724, 259] width 285 height 268
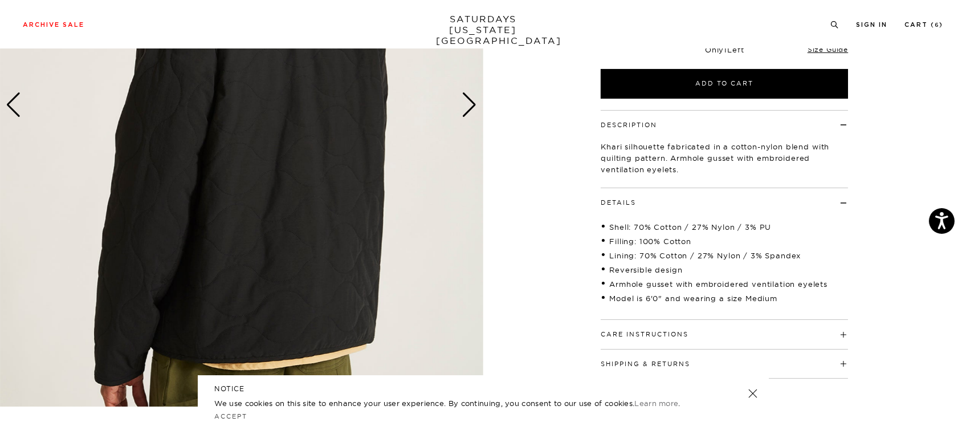
scroll to position [228, 0]
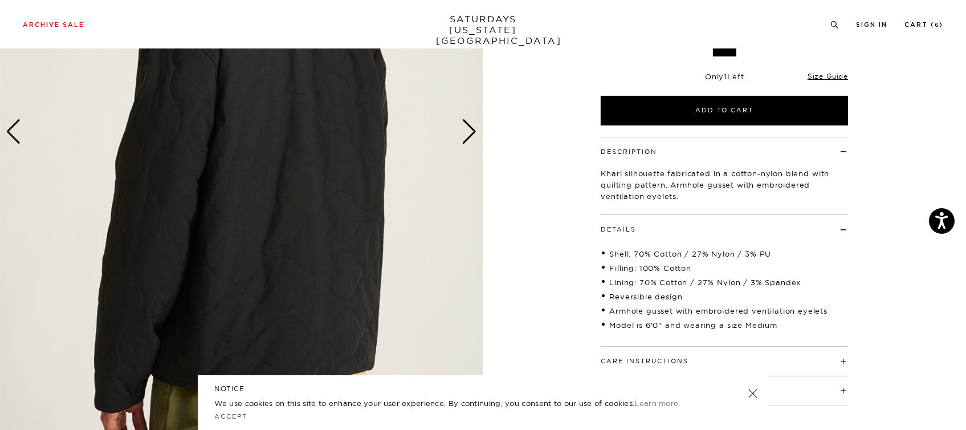
click at [687, 353] on h4 "Care Instructions" at bounding box center [724, 355] width 247 height 19
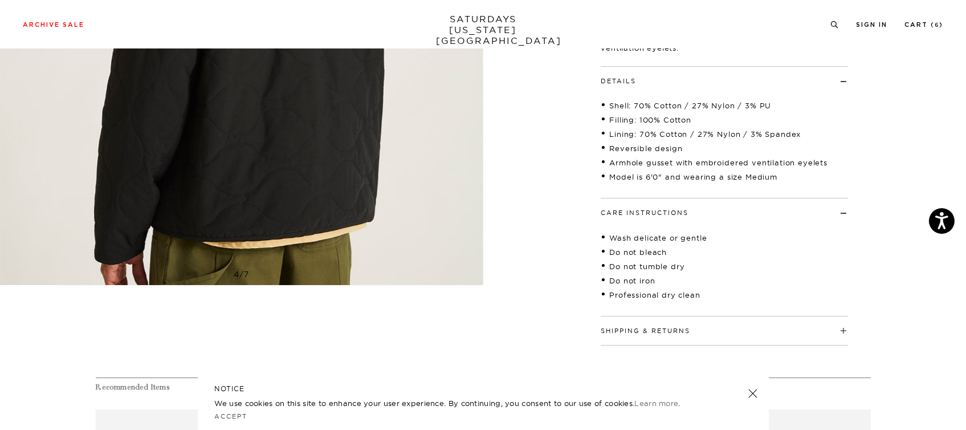
scroll to position [379, 0]
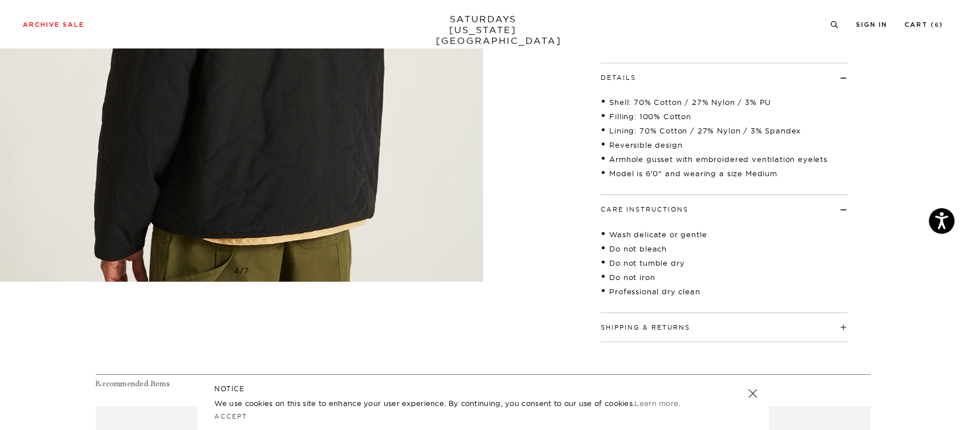
click at [688, 320] on h4 "Shipping & Returns" at bounding box center [724, 322] width 247 height 19
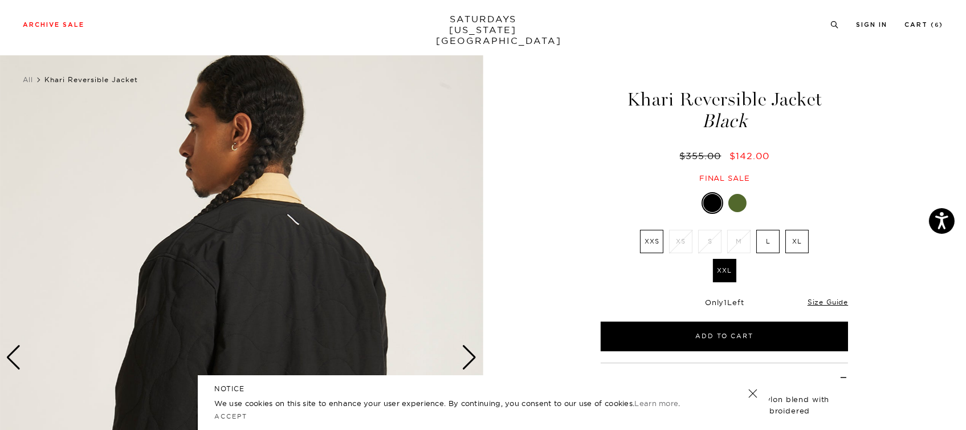
scroll to position [0, 0]
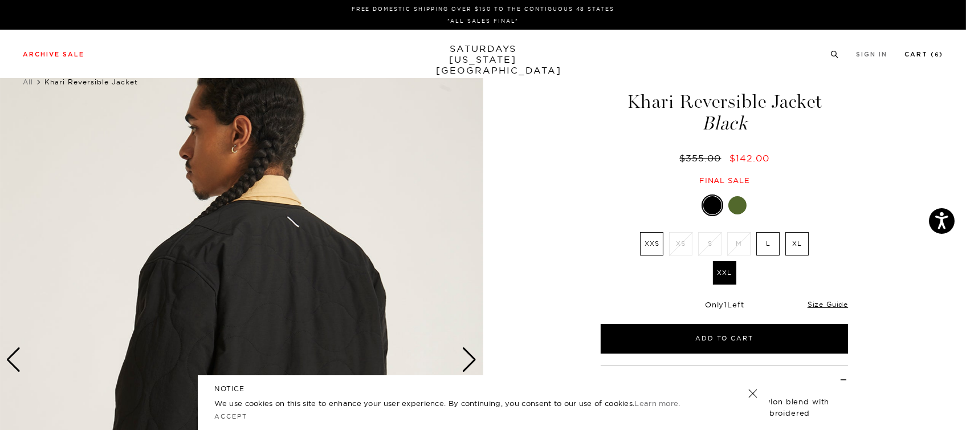
click at [921, 58] on link "Cart ( 6 )" at bounding box center [923, 54] width 39 height 6
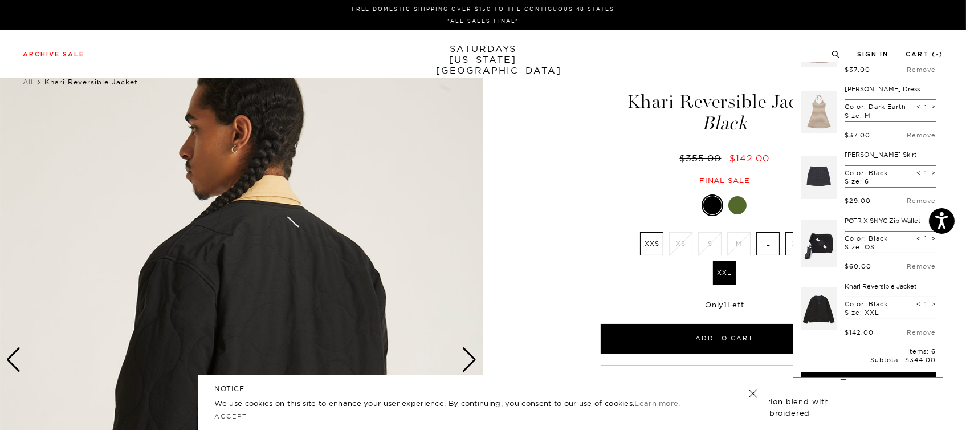
scroll to position [152, 0]
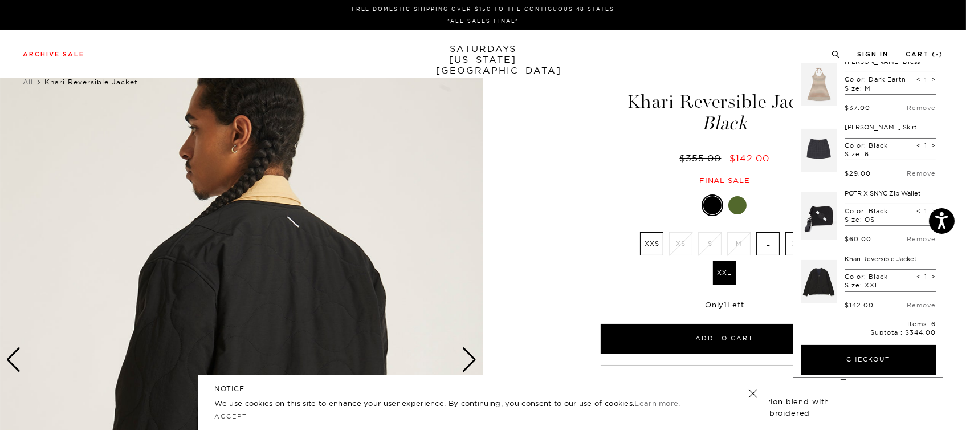
click at [709, 66] on div "Archive Sale Men's Tees Shirts Shorts Swim Knitwear Pants Sweats Women's" at bounding box center [483, 54] width 966 height 48
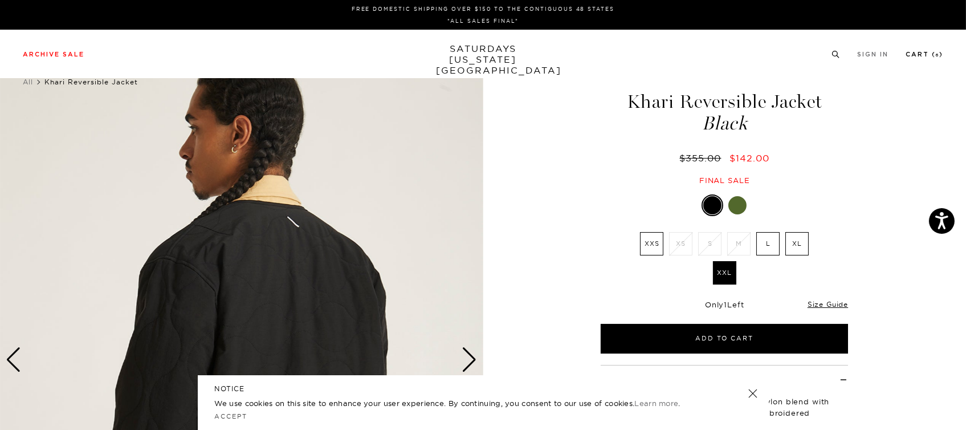
click at [921, 53] on link "Cart ( 6 )" at bounding box center [924, 54] width 38 height 6
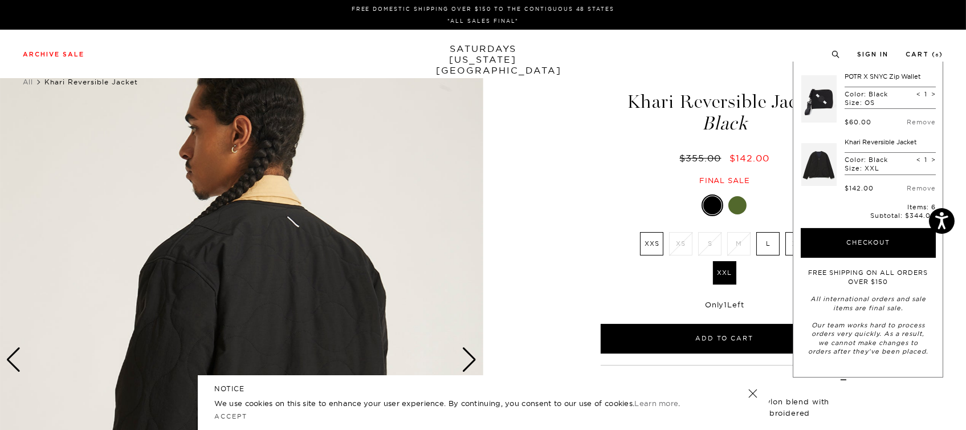
scroll to position [277, 0]
click at [843, 246] on button "Checkout" at bounding box center [868, 243] width 135 height 30
